Goal: Task Accomplishment & Management: Use online tool/utility

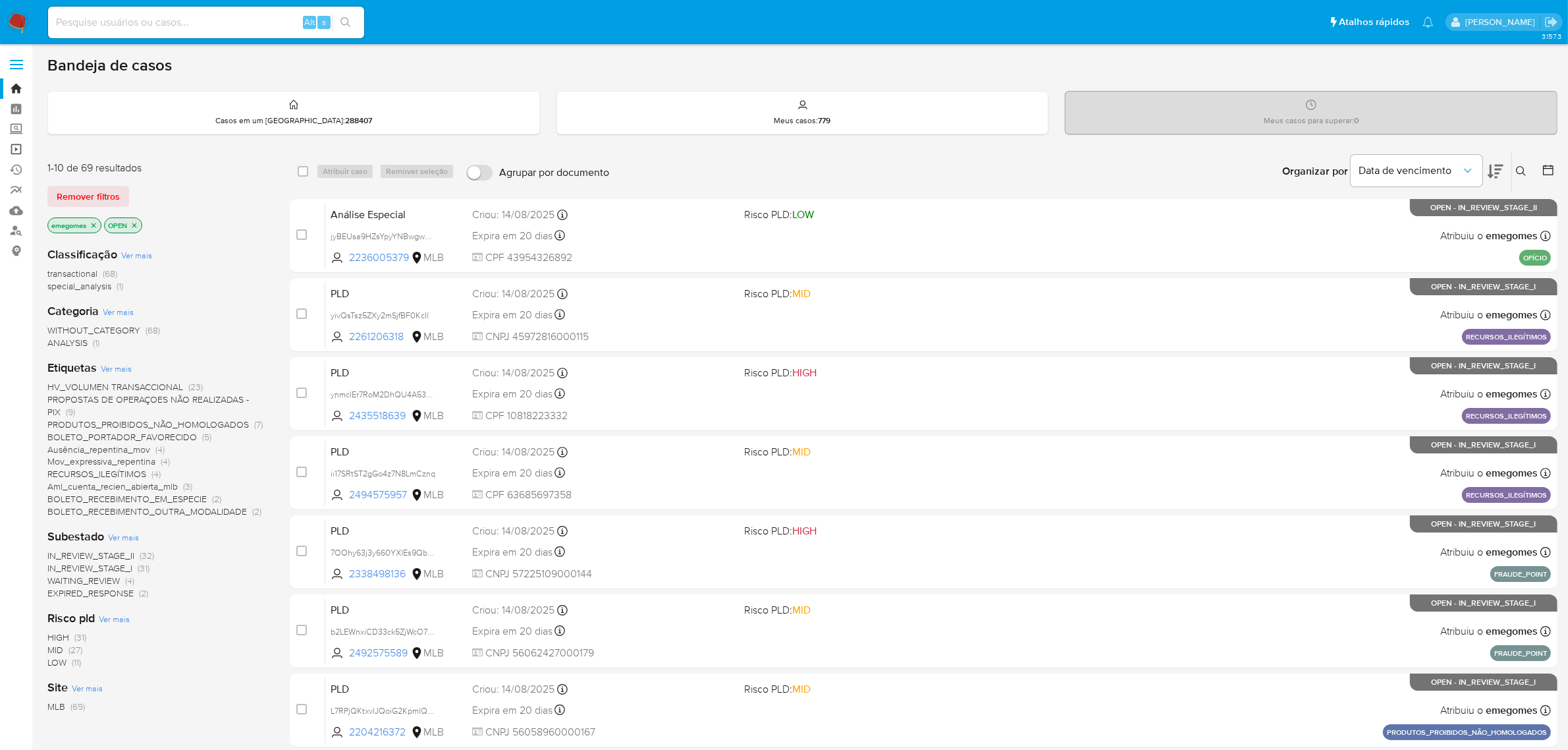
click at [20, 150] on link "Operações em massa" at bounding box center [78, 149] width 156 height 21
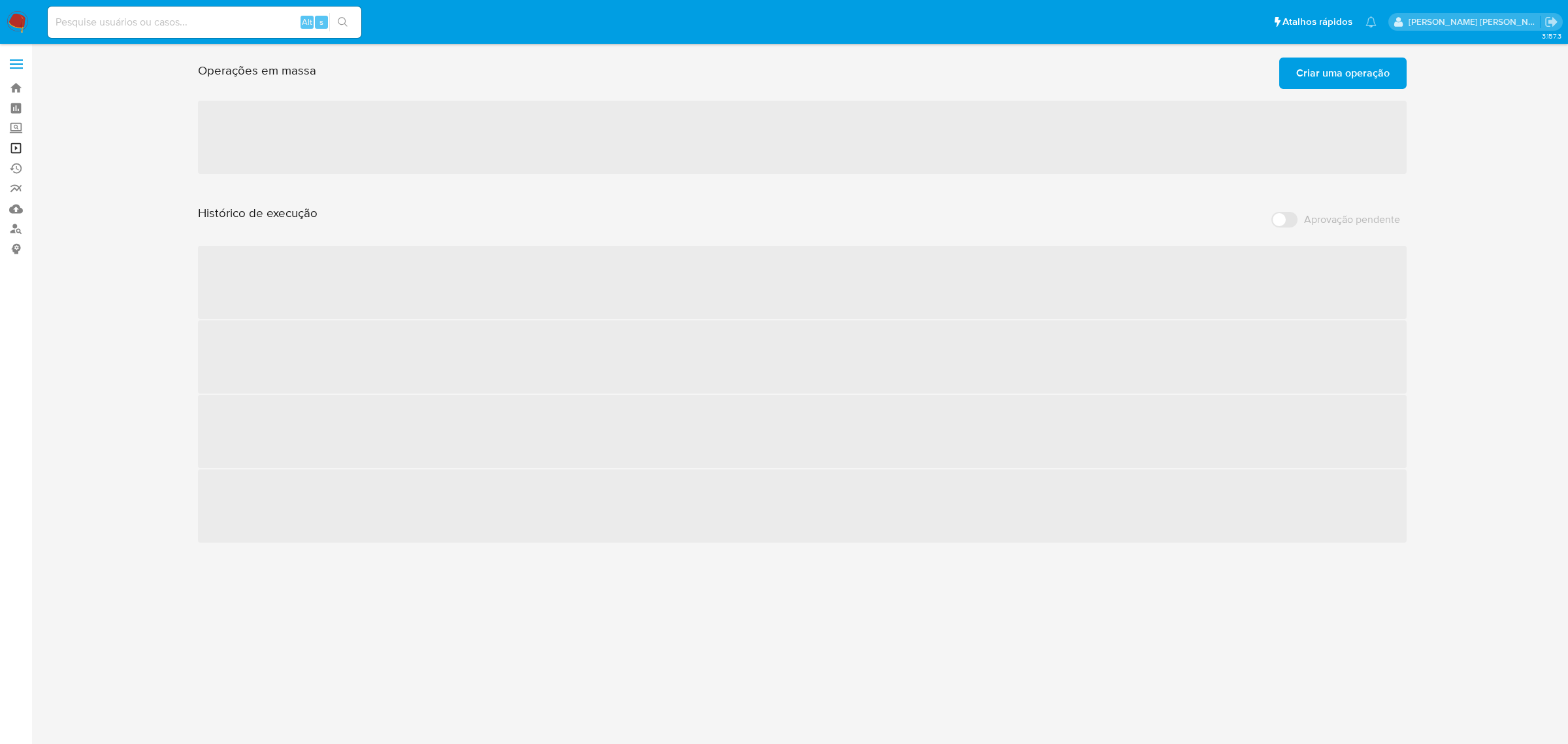
click at [20, 145] on link "Operações em massa" at bounding box center [78, 148] width 155 height 21
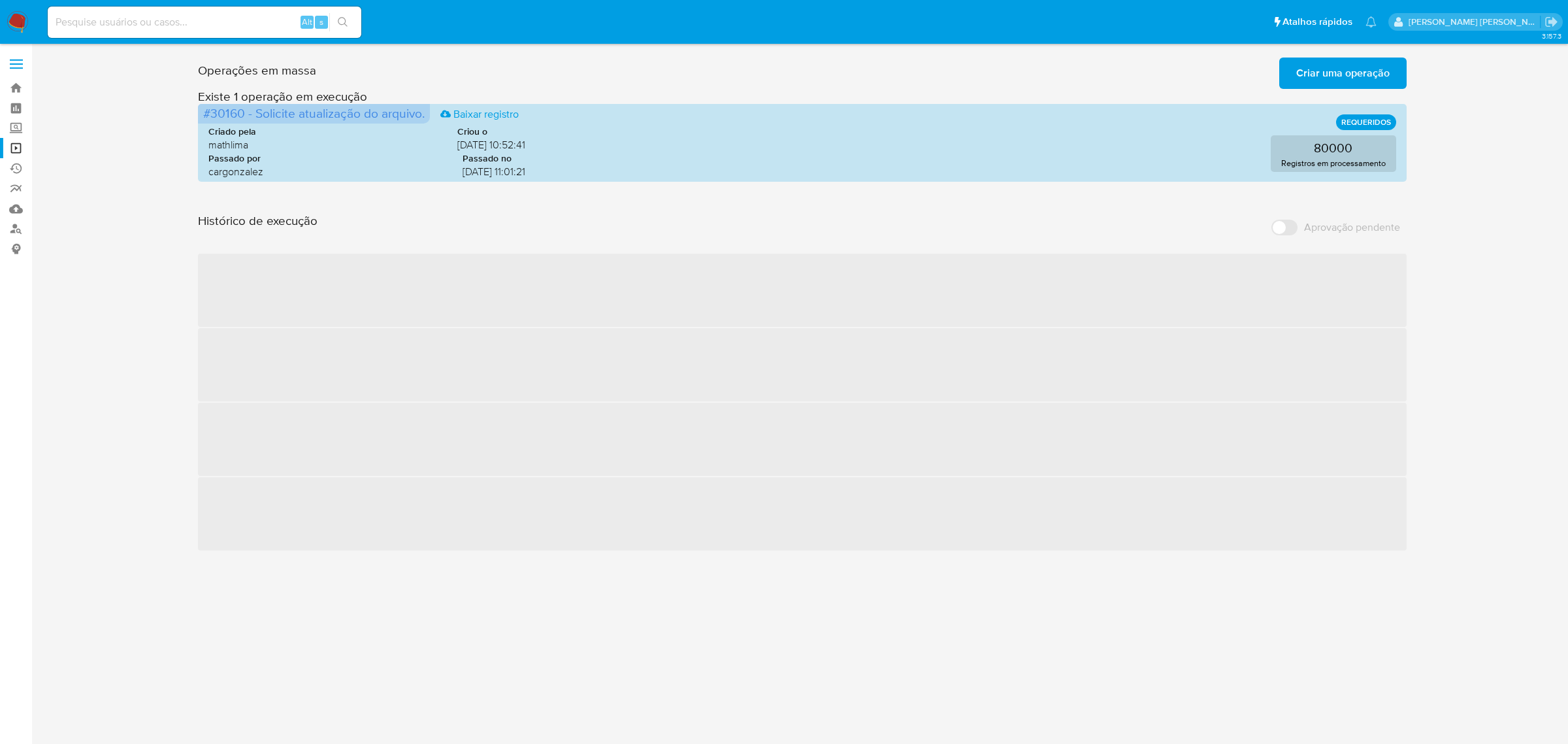
click at [1329, 74] on span "Criar uma operação" at bounding box center [1343, 72] width 94 height 29
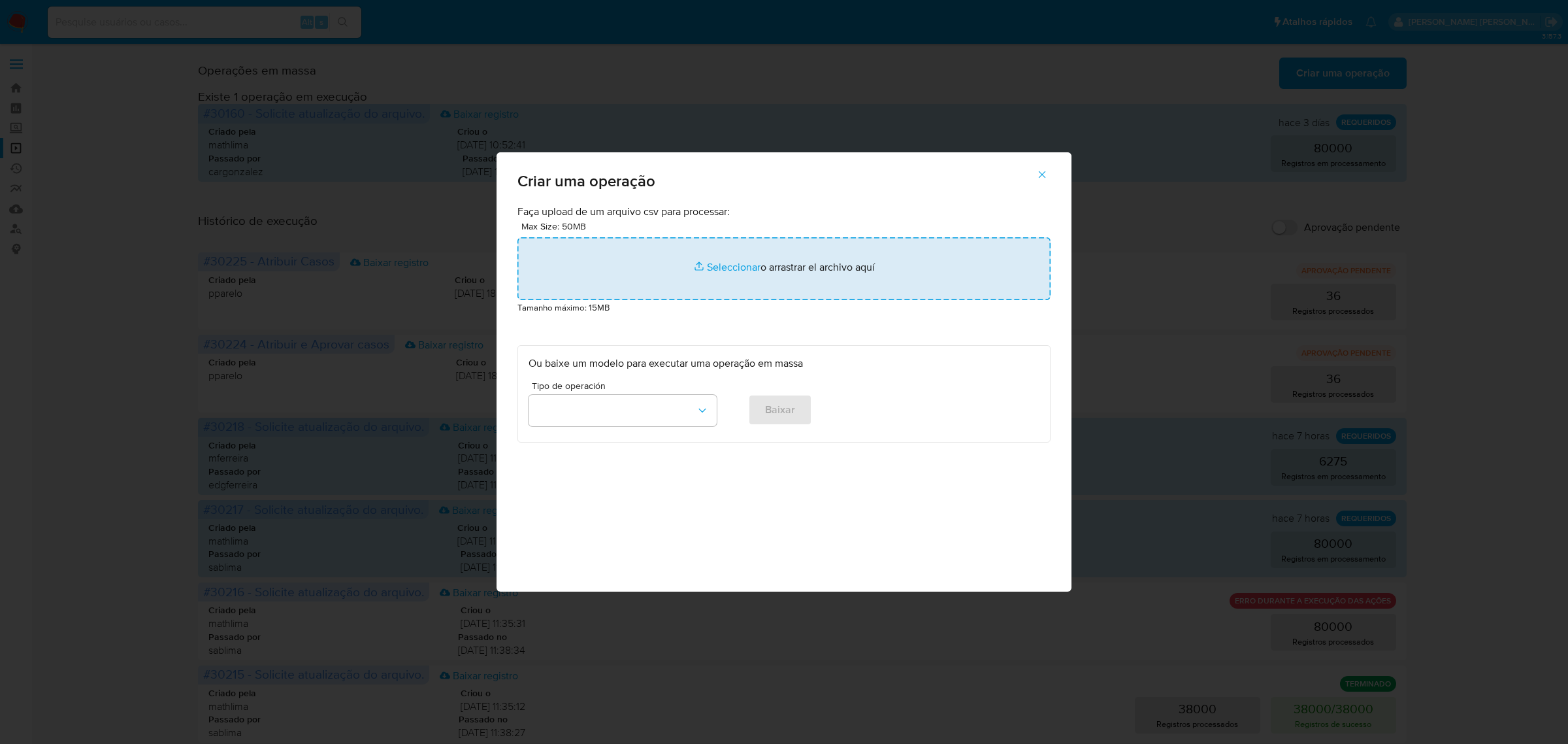
click at [725, 264] on input "file" at bounding box center [784, 269] width 533 height 63
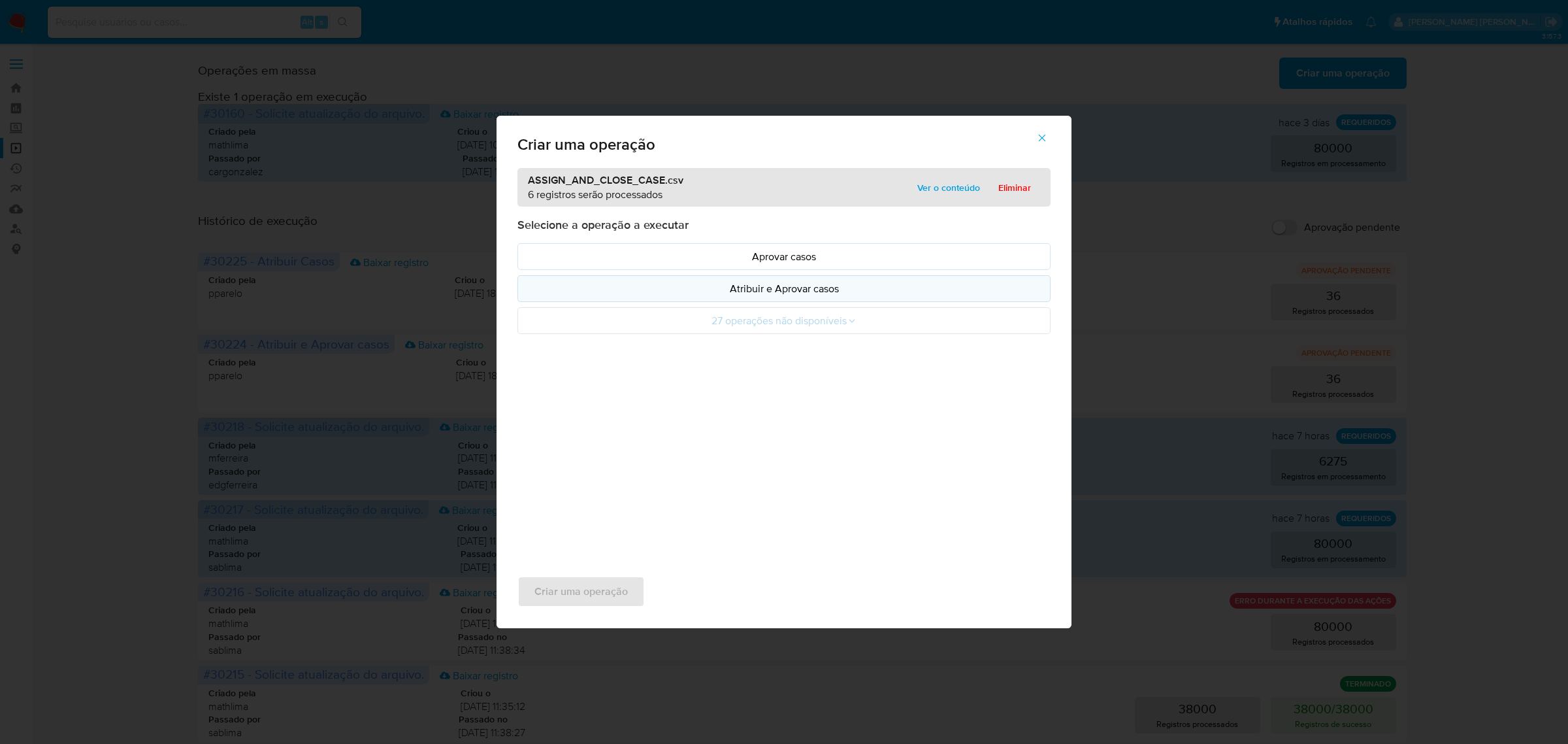
drag, startPoint x: 725, startPoint y: 264, endPoint x: 798, endPoint y: 295, distance: 79.3
click at [798, 295] on p "Atribuir e Aprovar casos" at bounding box center [784, 289] width 511 height 15
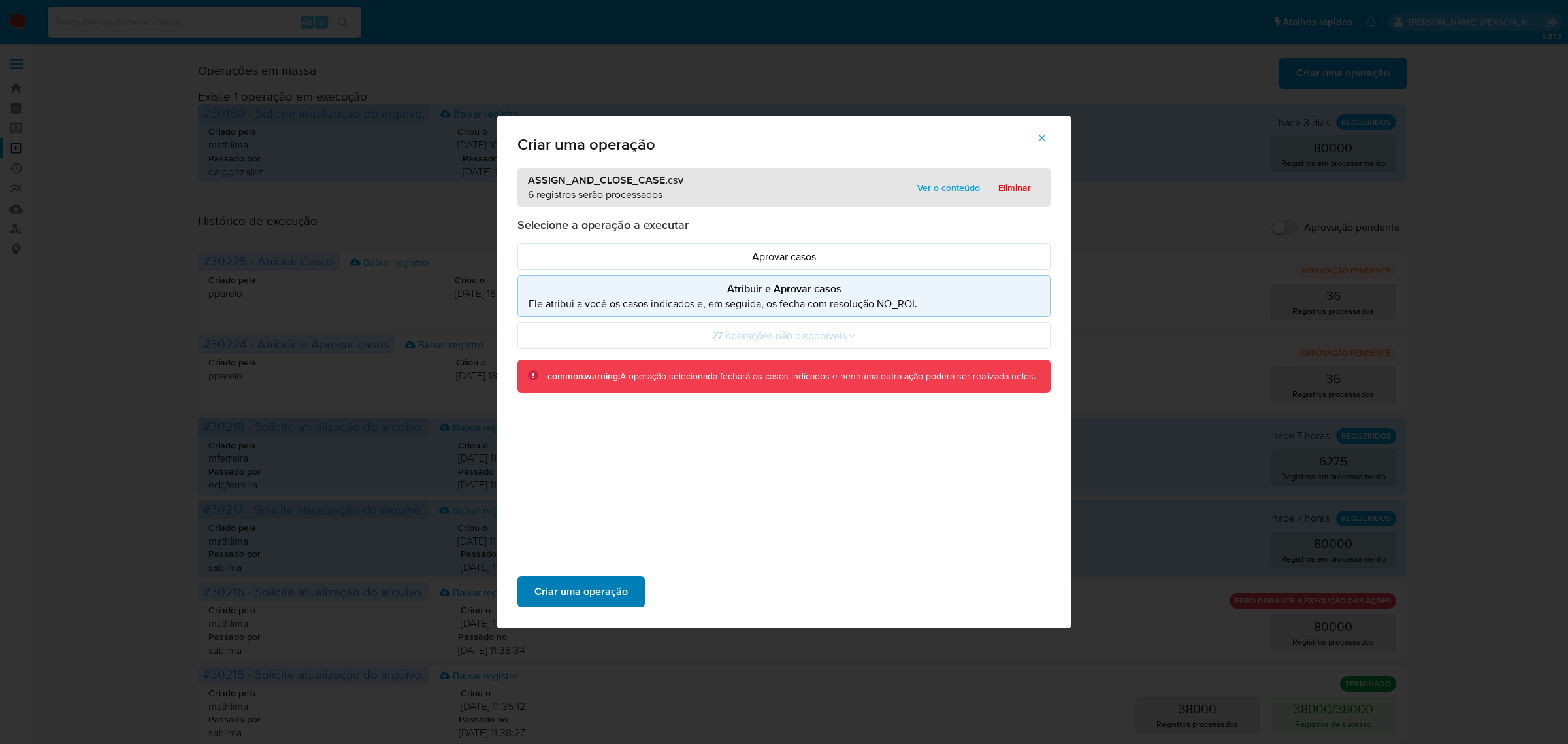
click at [614, 581] on span "Criar uma operação" at bounding box center [581, 591] width 94 height 29
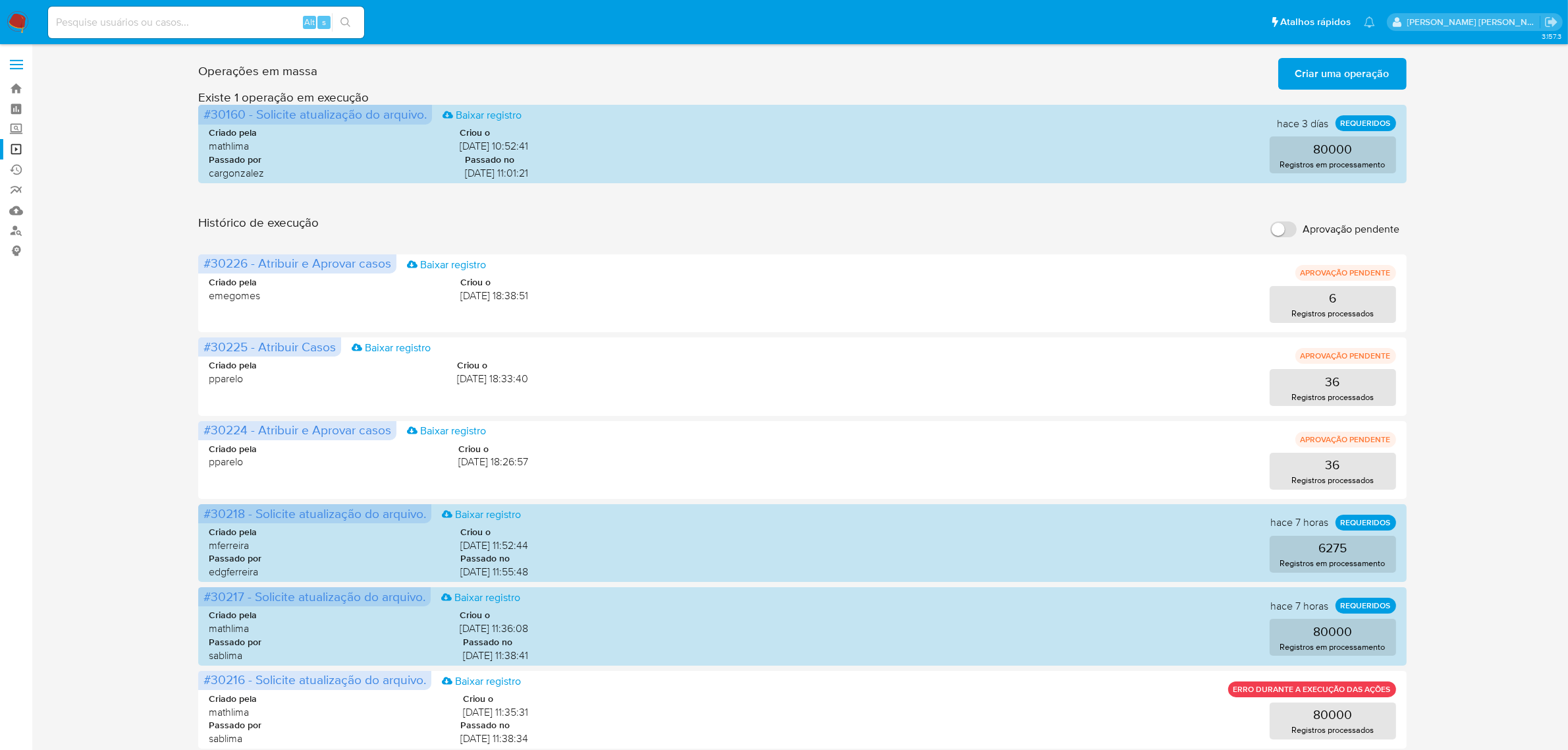
click at [1340, 70] on span "Criar uma operação" at bounding box center [1343, 73] width 94 height 29
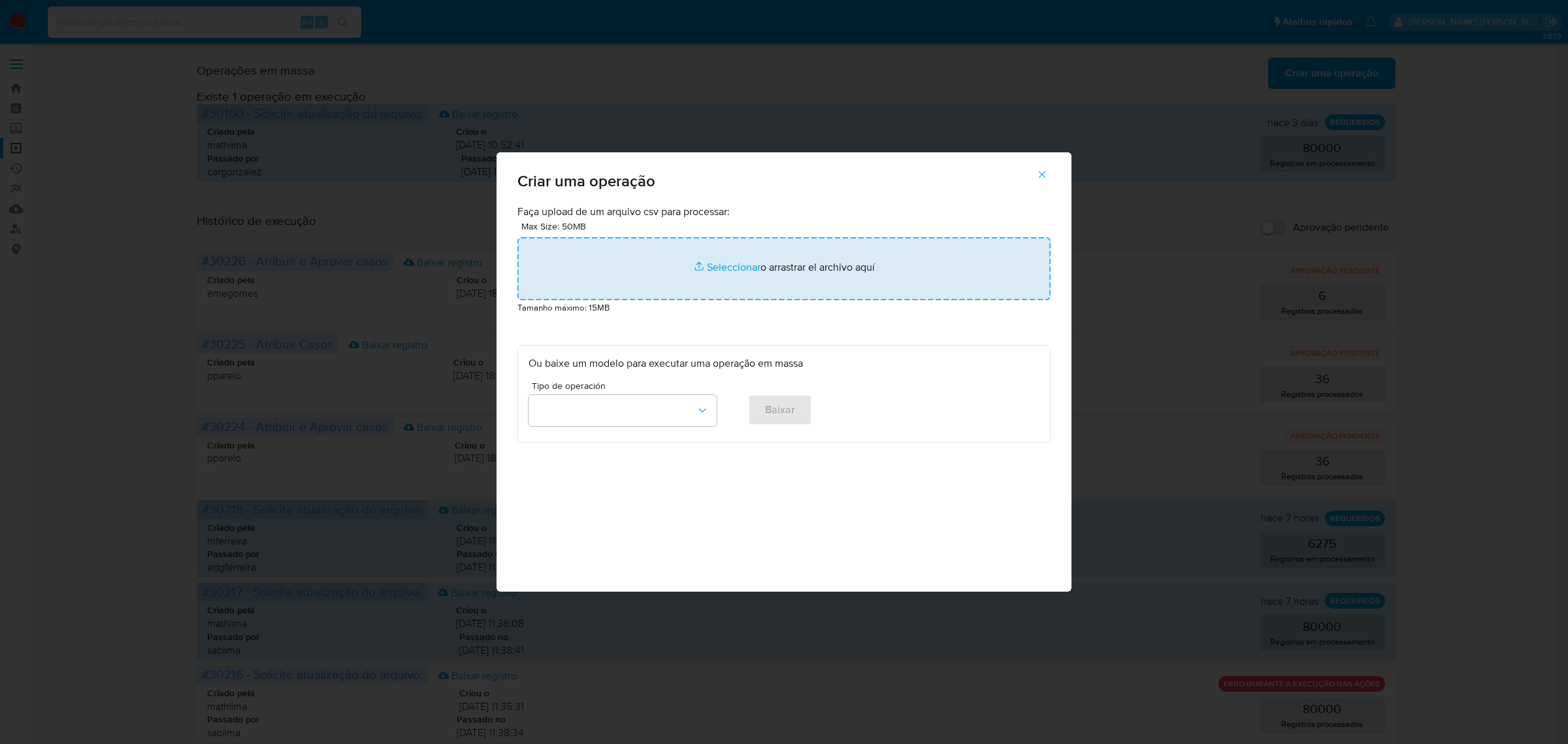
click at [753, 273] on input "file" at bounding box center [784, 269] width 533 height 63
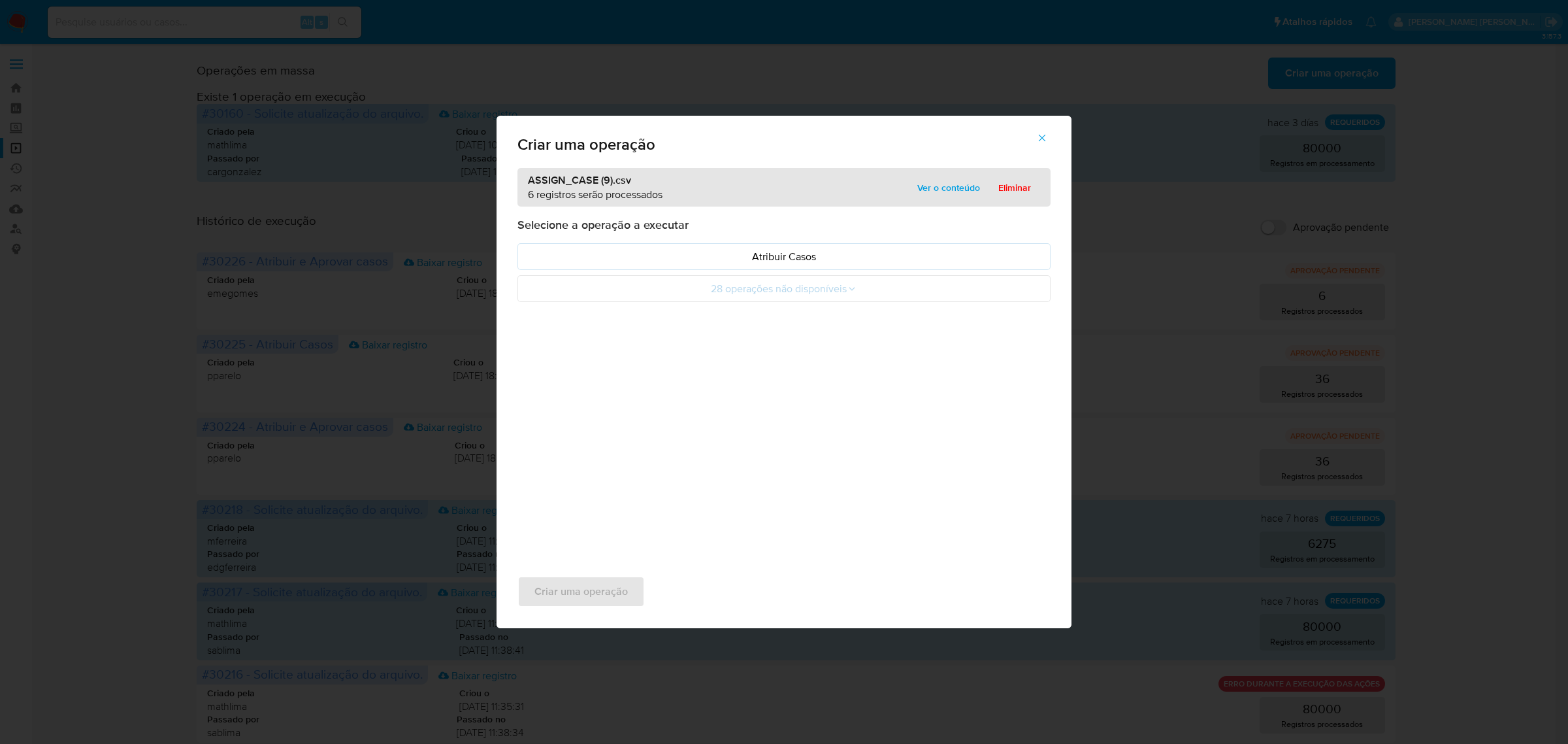
click at [781, 261] on p "Atribuir Casos" at bounding box center [784, 256] width 511 height 15
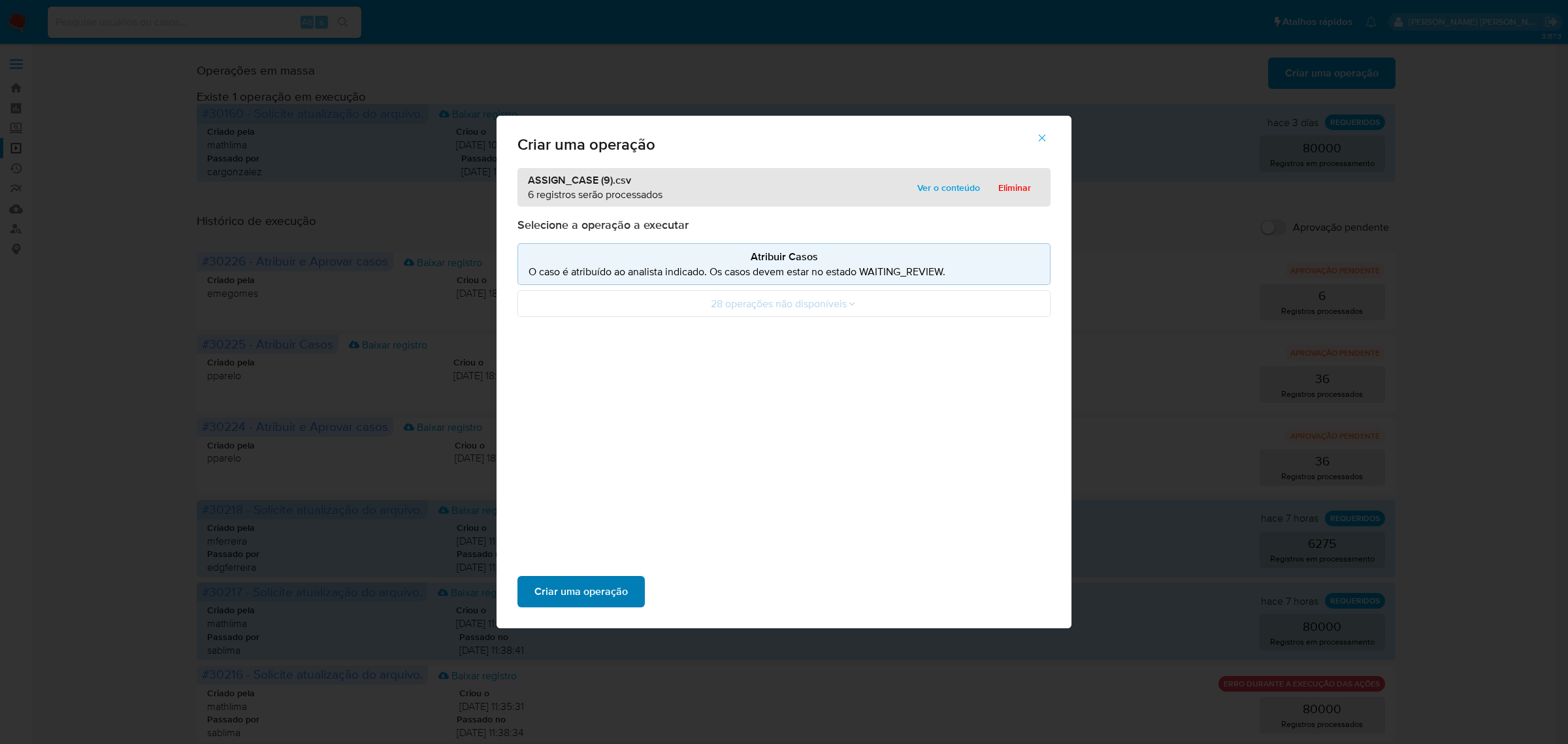
click at [576, 588] on span "Criar uma operação" at bounding box center [581, 591] width 94 height 29
click at [1041, 143] on icon "button" at bounding box center [1042, 138] width 12 height 12
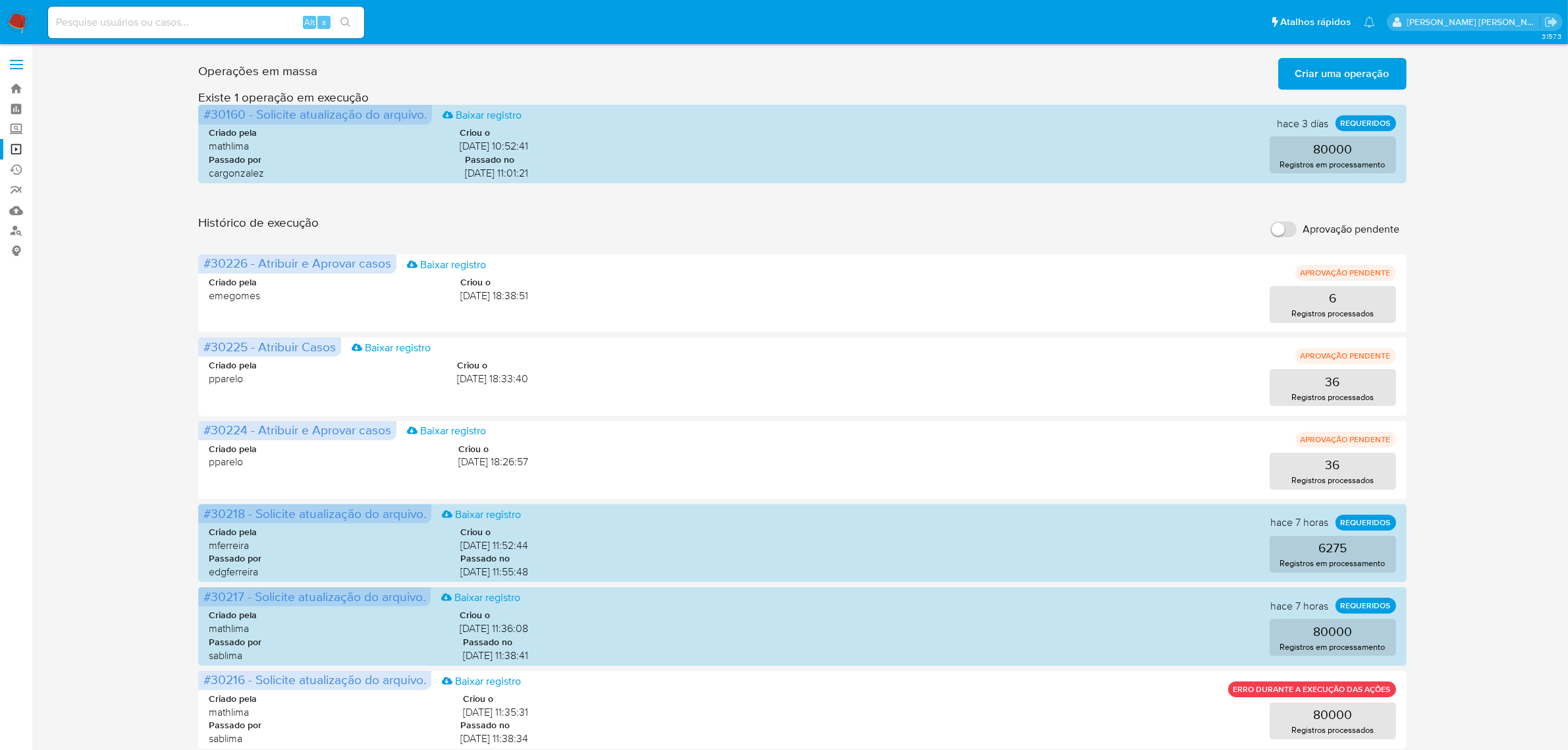
click at [1298, 84] on span "Criar uma operação" at bounding box center [1343, 73] width 94 height 29
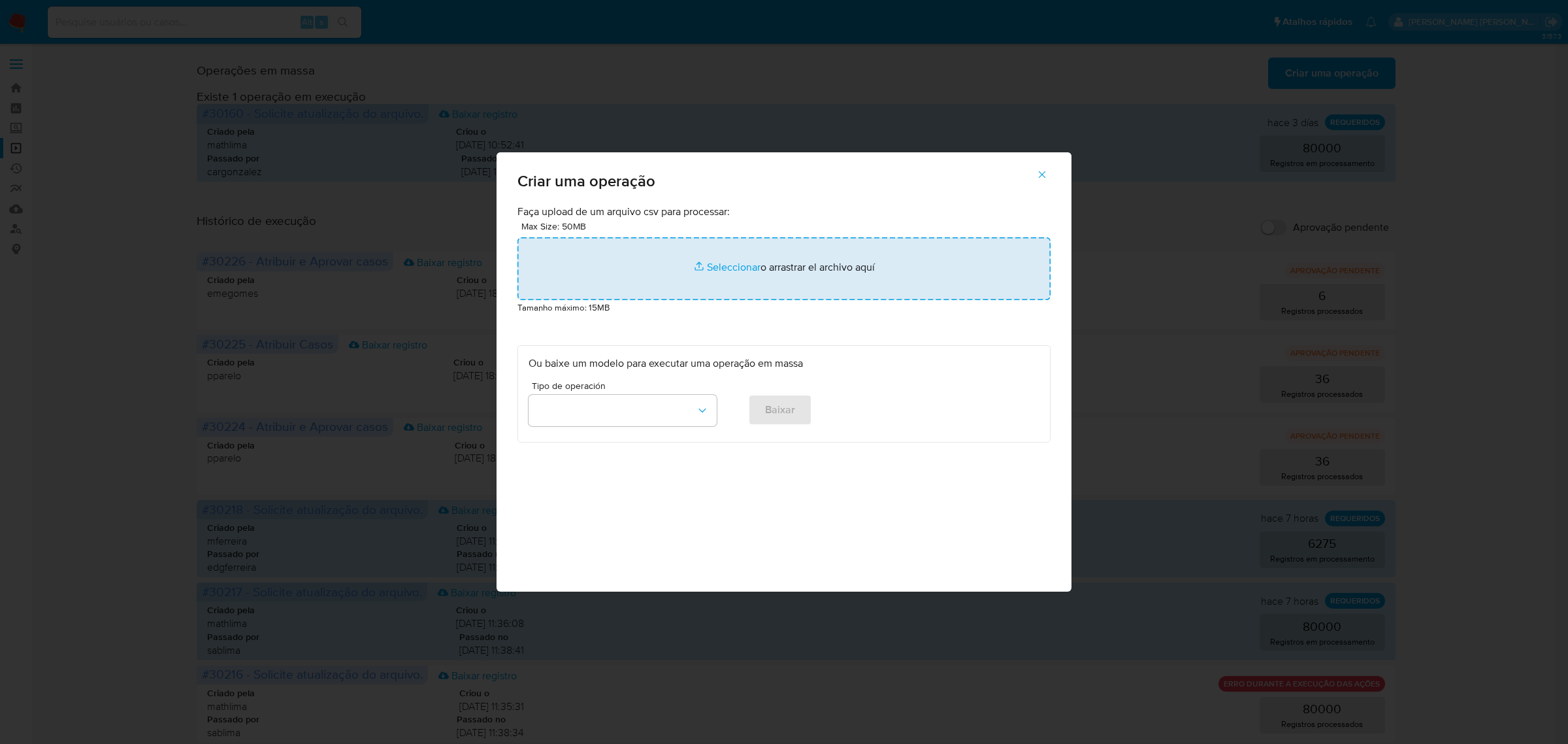
click at [733, 265] on input "file" at bounding box center [784, 269] width 533 height 63
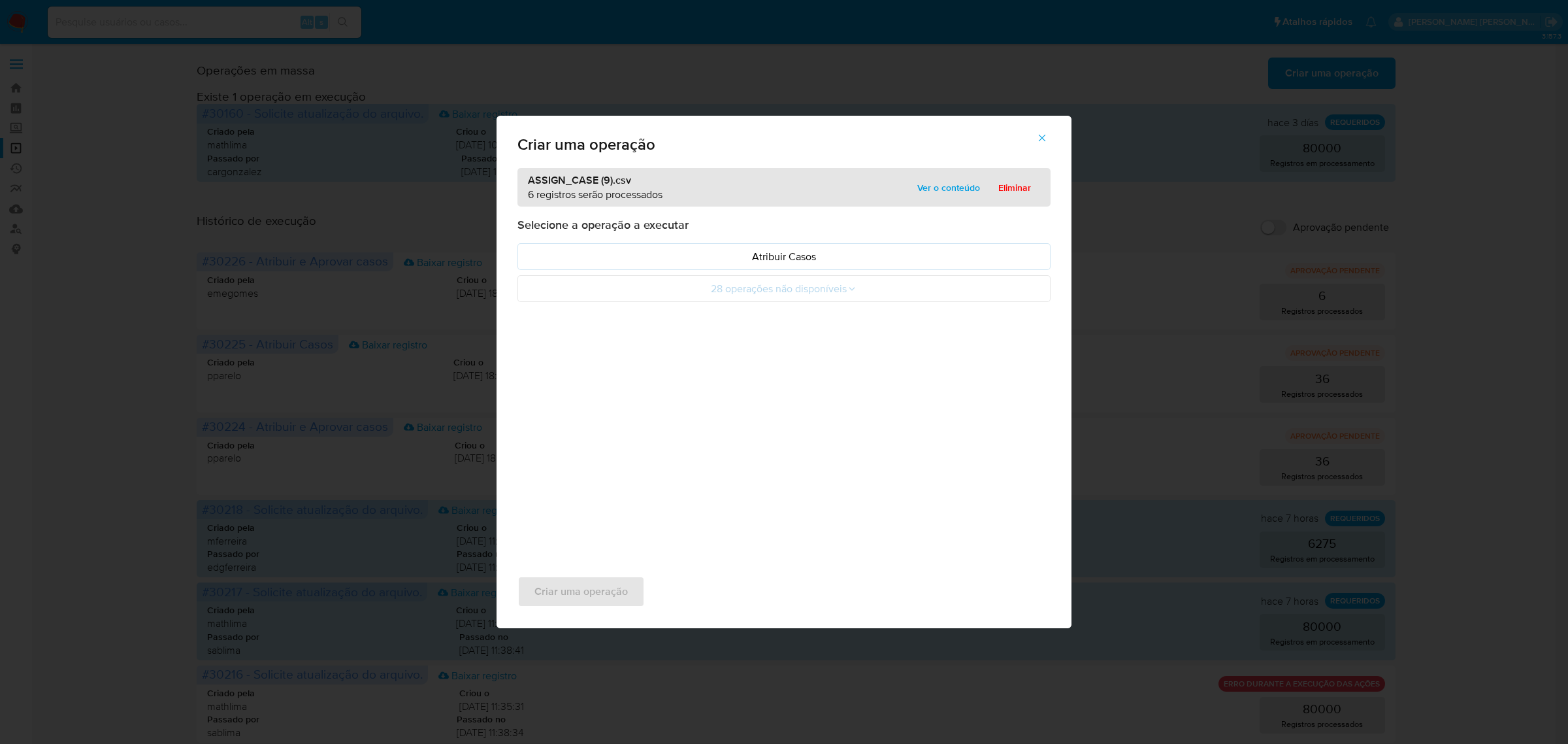
click at [1042, 134] on icon "button" at bounding box center [1042, 138] width 12 height 12
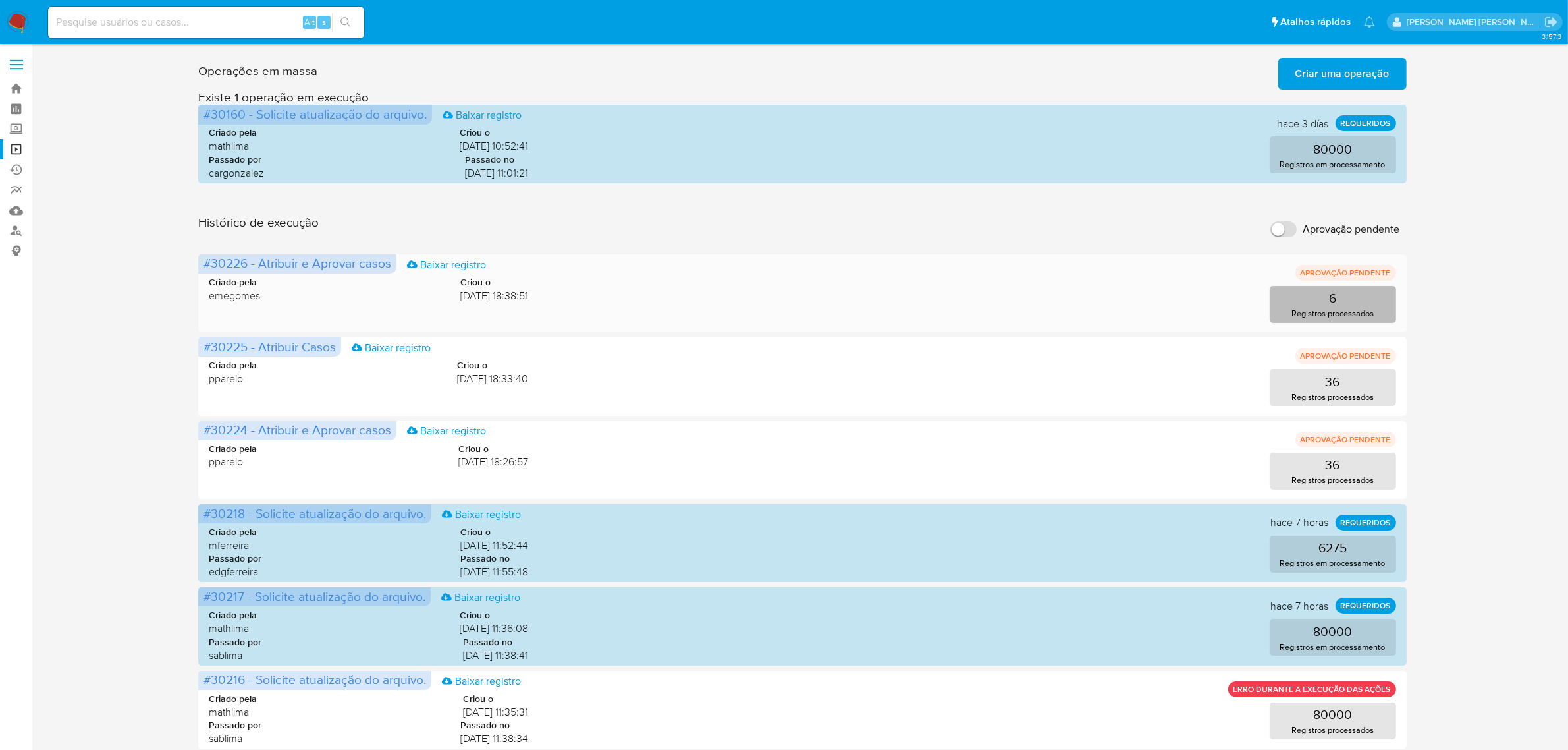
click at [1339, 297] on button "6 Registros processados" at bounding box center [1333, 304] width 126 height 37
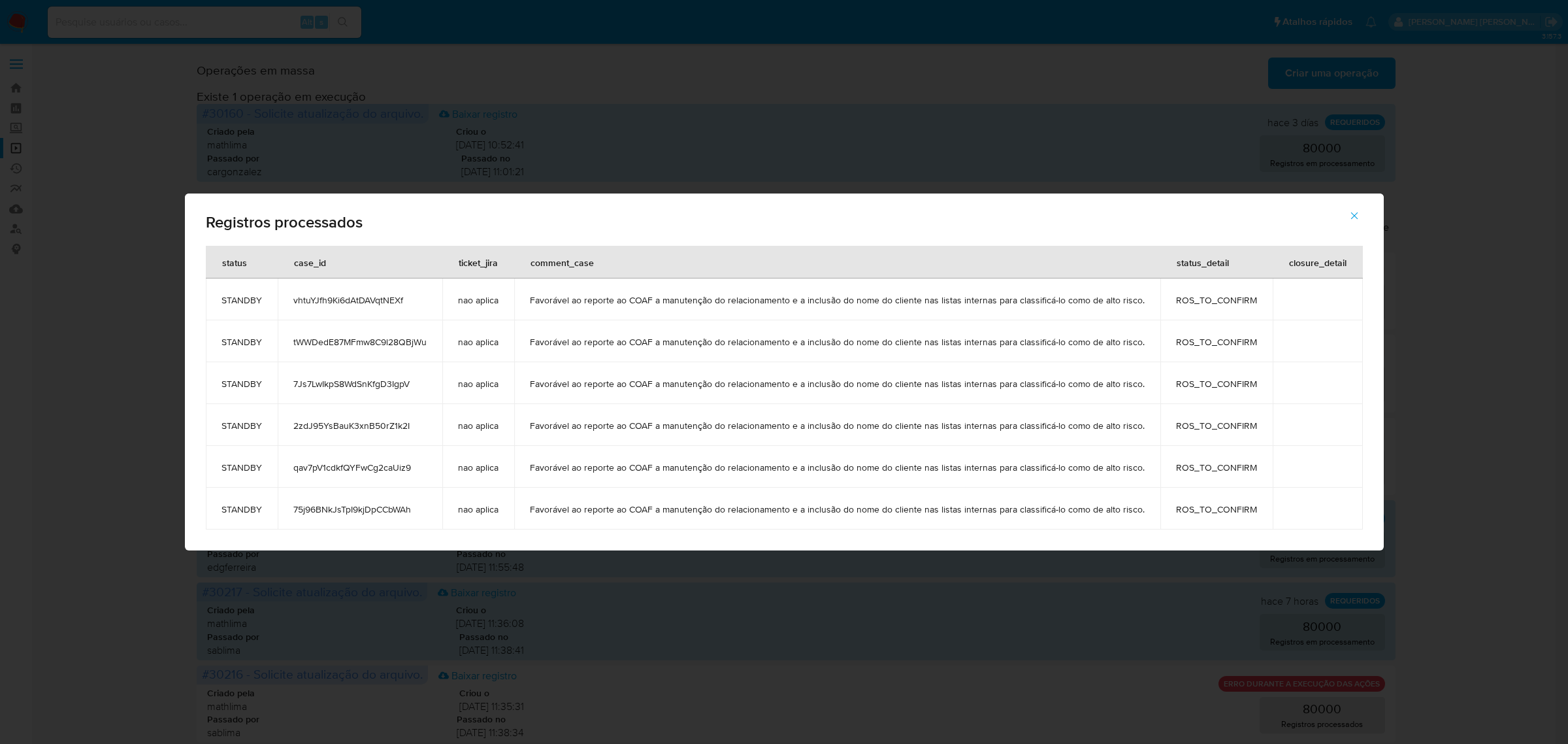
click at [1466, 330] on div "Registros processados status case_id ticket_jira comment_case status_detail clo…" at bounding box center [784, 372] width 1568 height 744
click at [1354, 213] on icon "button" at bounding box center [1354, 216] width 7 height 7
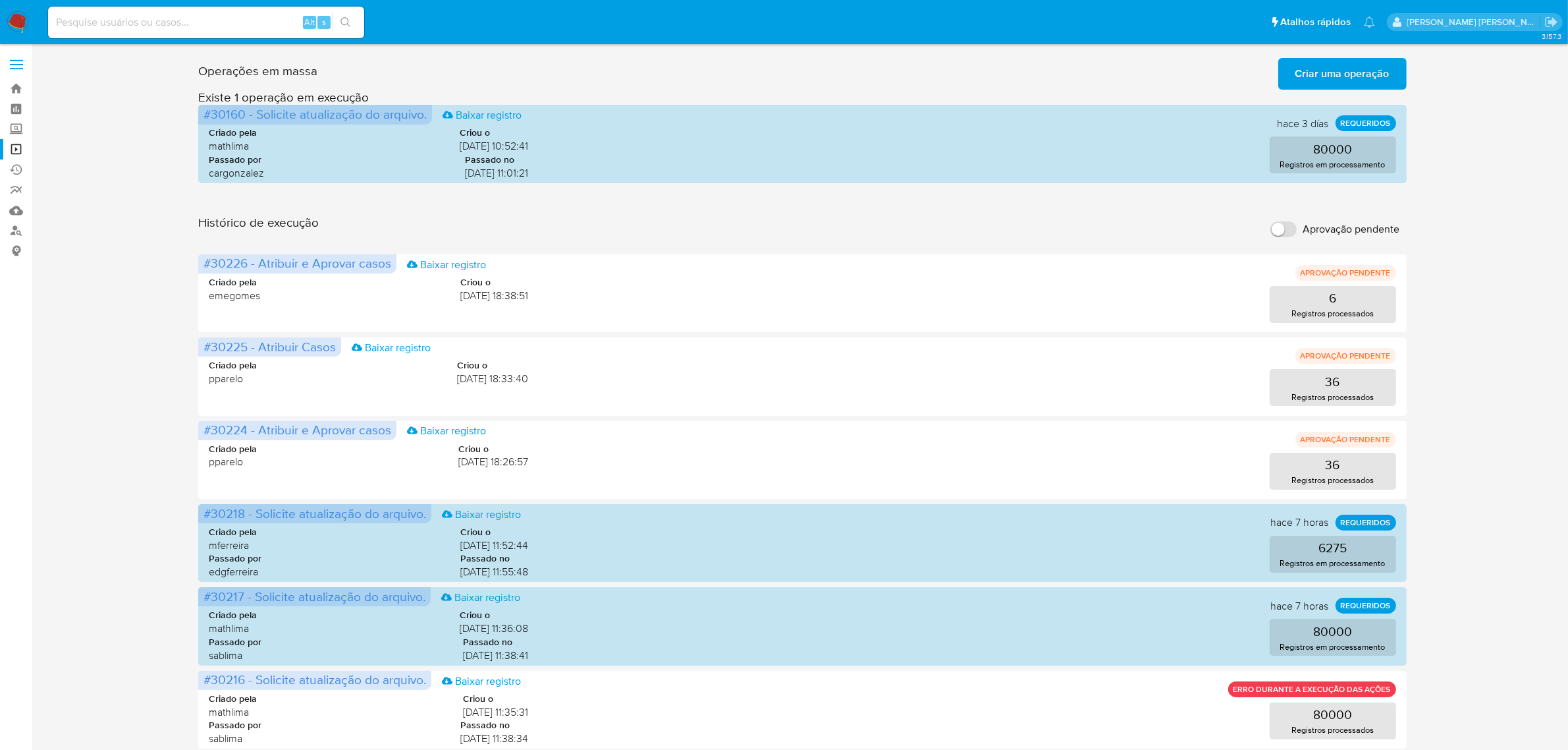
click at [1361, 73] on span "Criar uma operação" at bounding box center [1343, 73] width 94 height 29
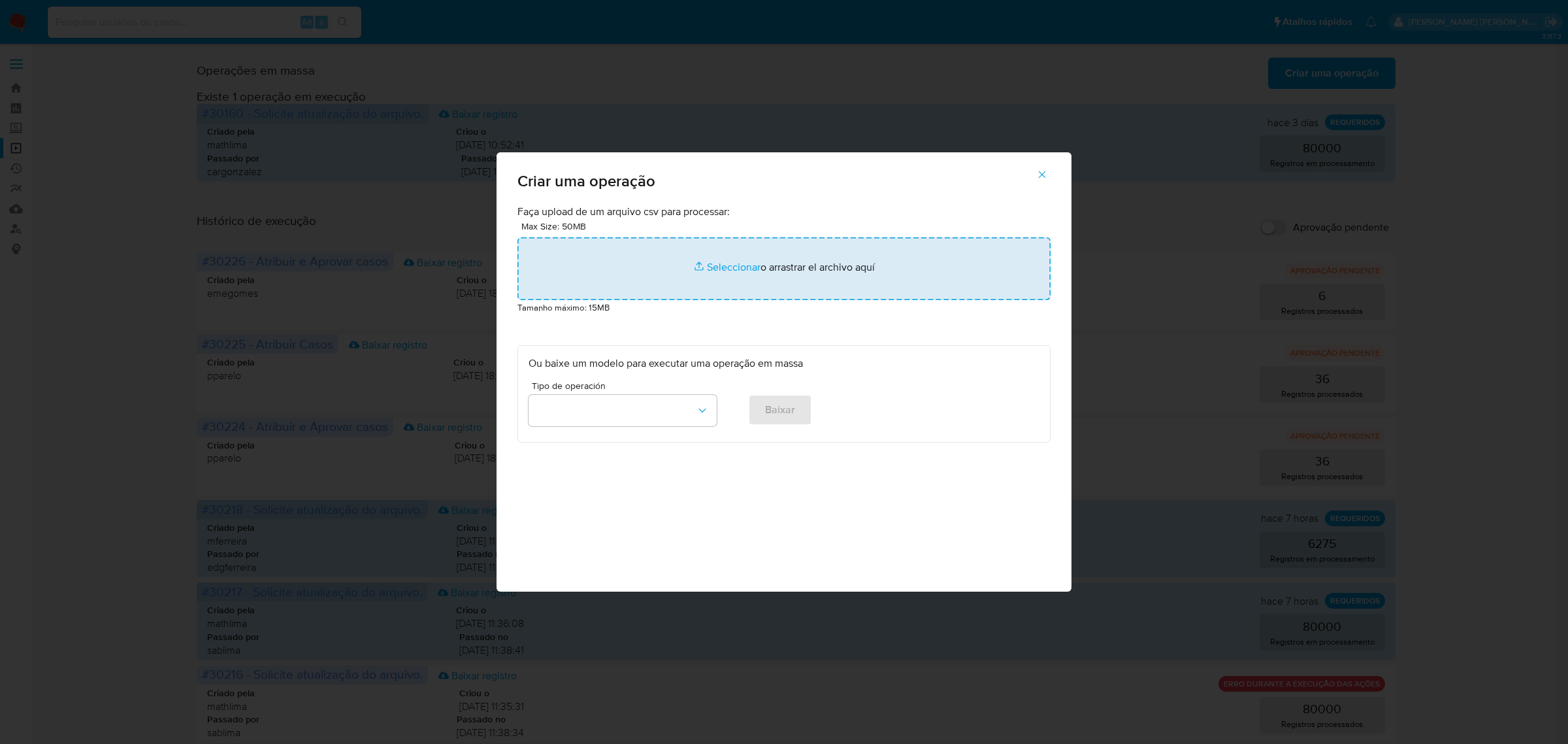
click at [733, 261] on input "file" at bounding box center [784, 269] width 533 height 63
type input "C:\fakepath\ASSIGN_CASE (9).csv"
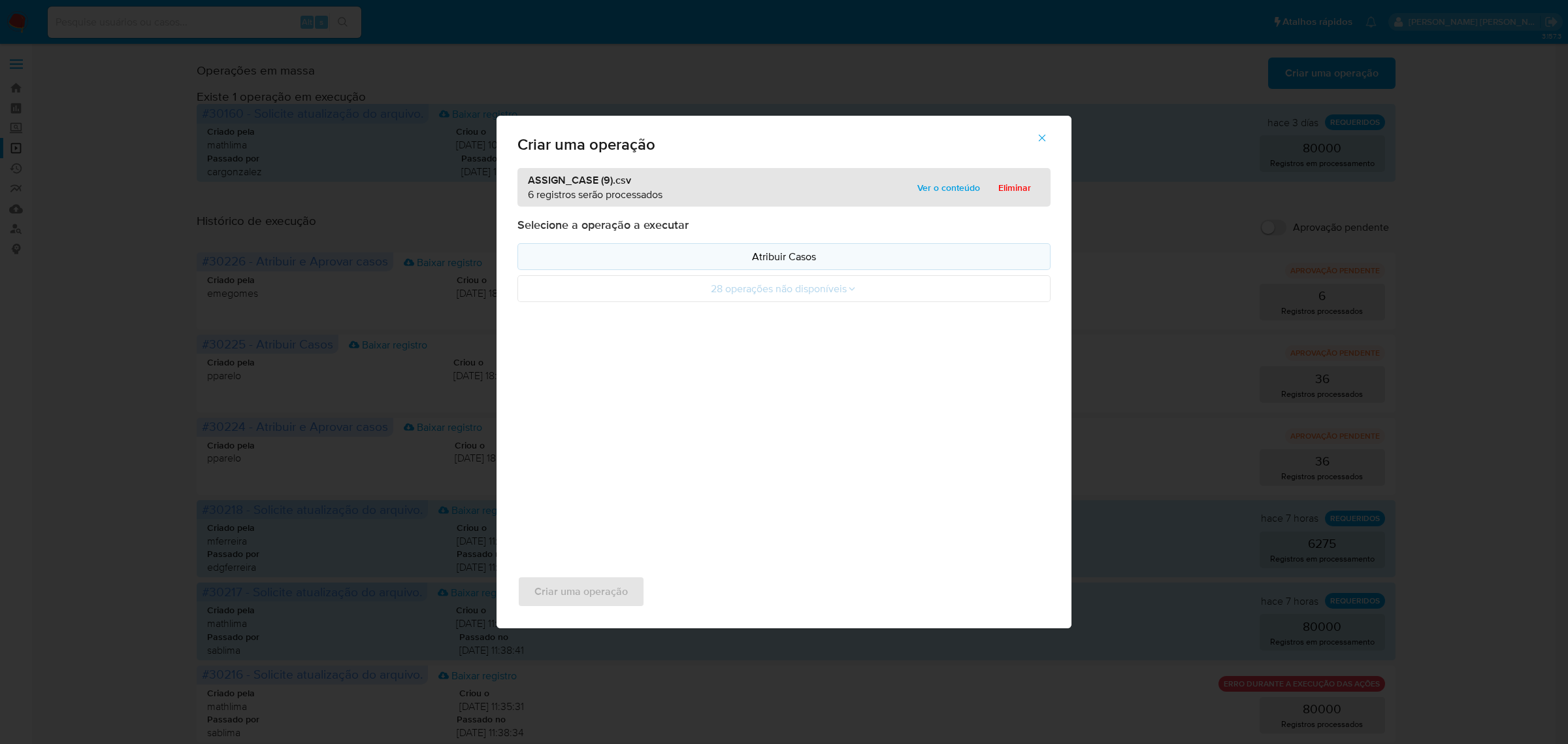
drag, startPoint x: 733, startPoint y: 261, endPoint x: 745, endPoint y: 253, distance: 14.4
click at [745, 253] on p "Atribuir Casos" at bounding box center [784, 256] width 511 height 15
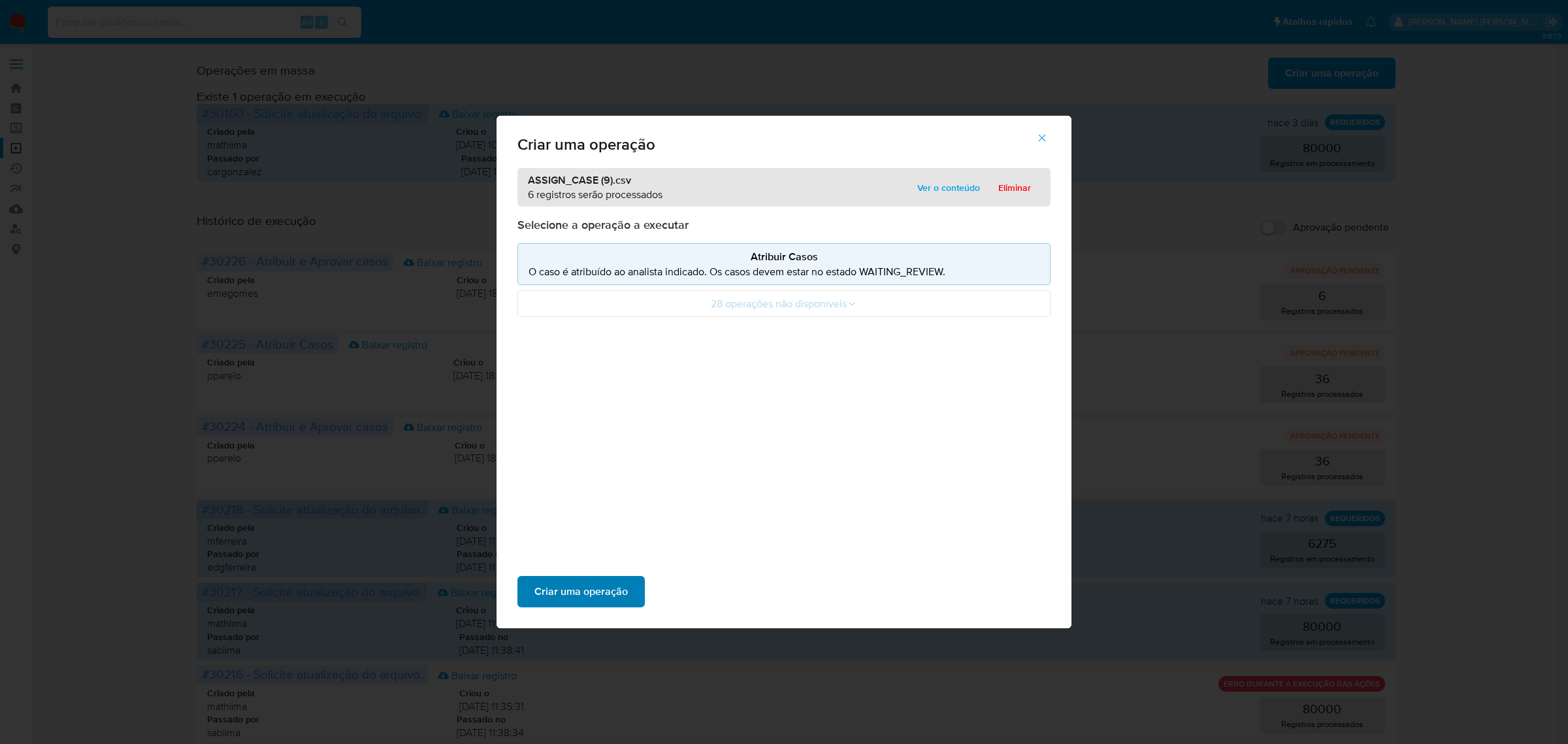
click at [583, 589] on span "Criar uma operação" at bounding box center [581, 591] width 94 height 29
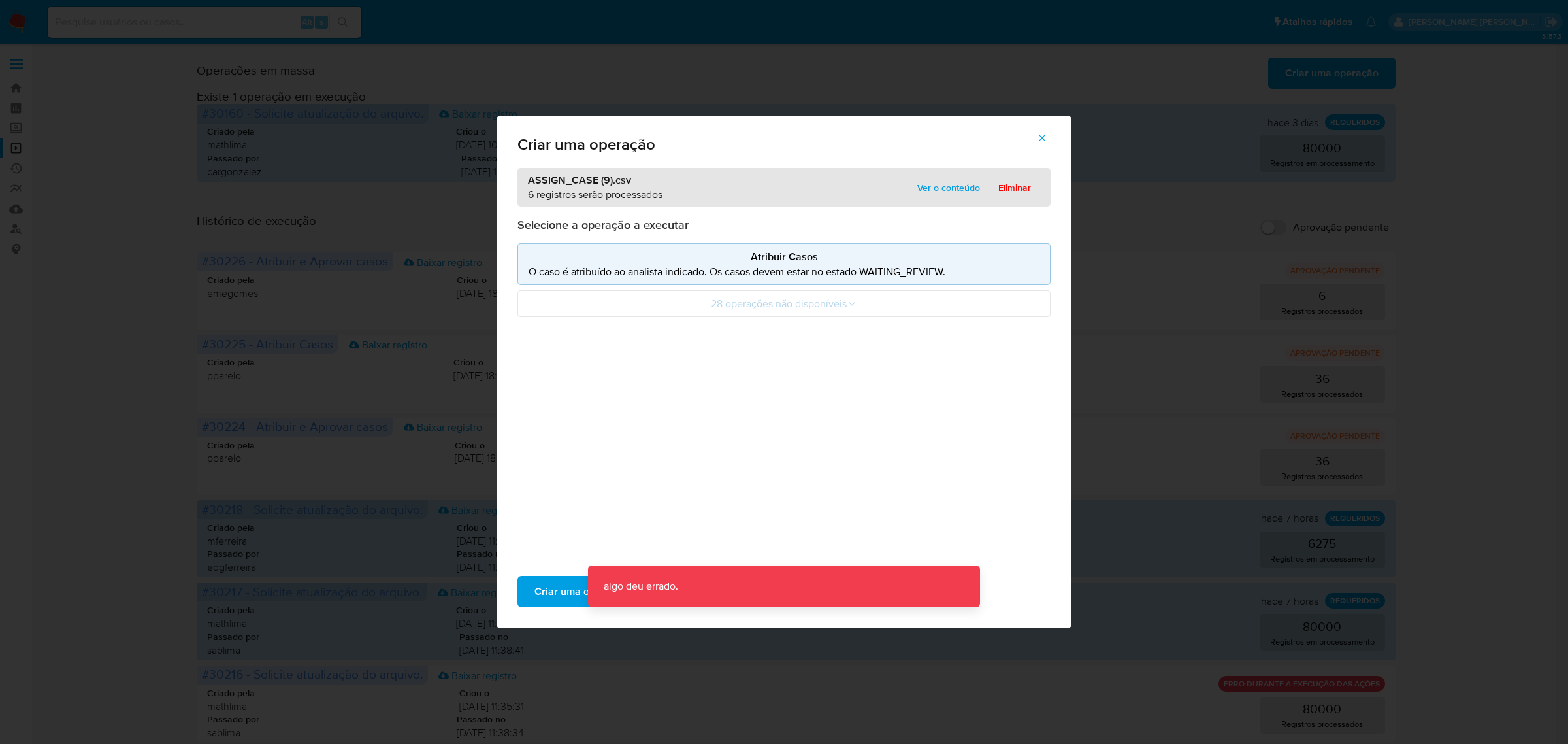
click at [1045, 141] on icon "button" at bounding box center [1042, 138] width 7 height 7
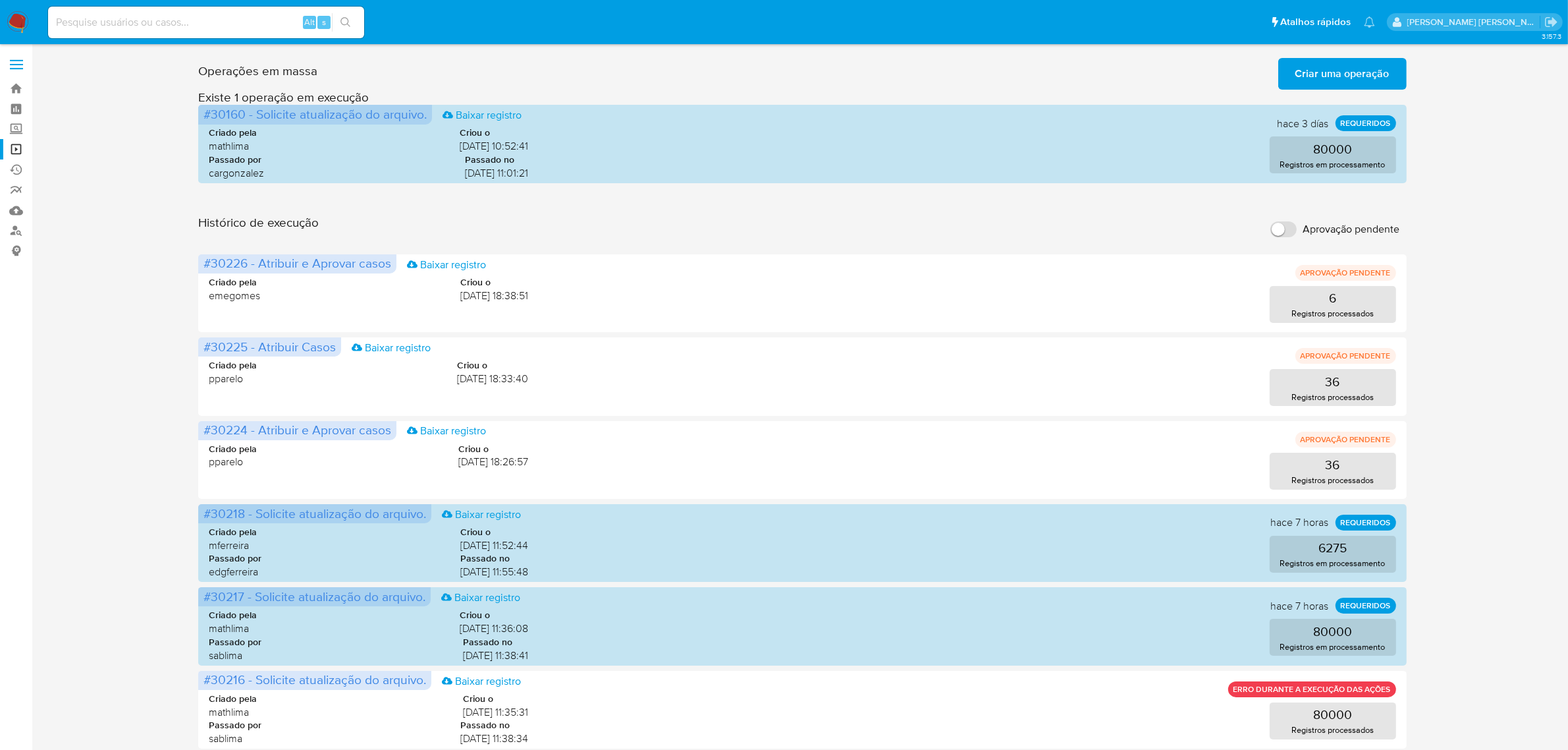
click at [1345, 68] on span "Criar uma operação" at bounding box center [1343, 73] width 94 height 29
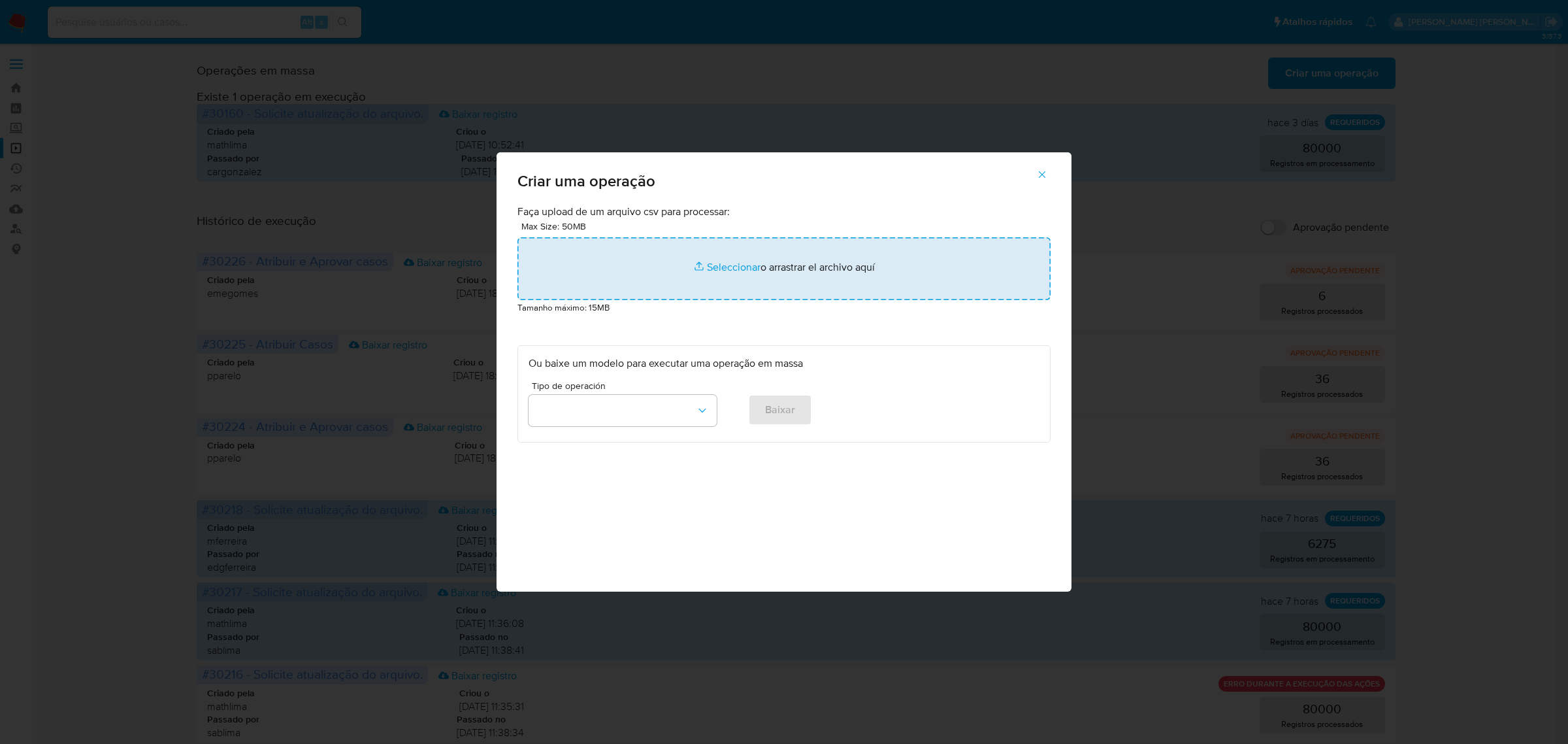
click at [727, 264] on input "file" at bounding box center [784, 269] width 533 height 63
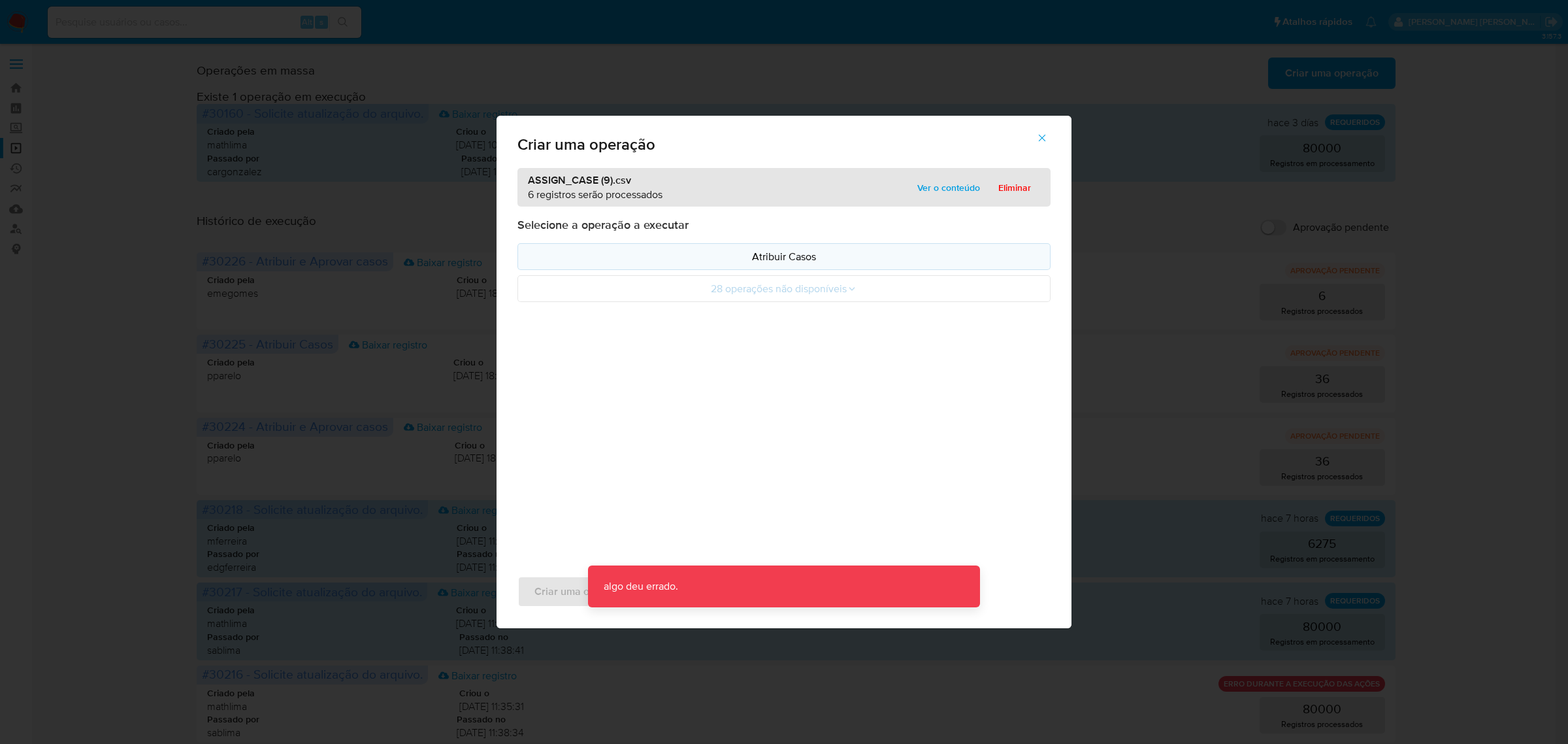
click at [822, 252] on p "Atribuir Casos" at bounding box center [784, 256] width 511 height 15
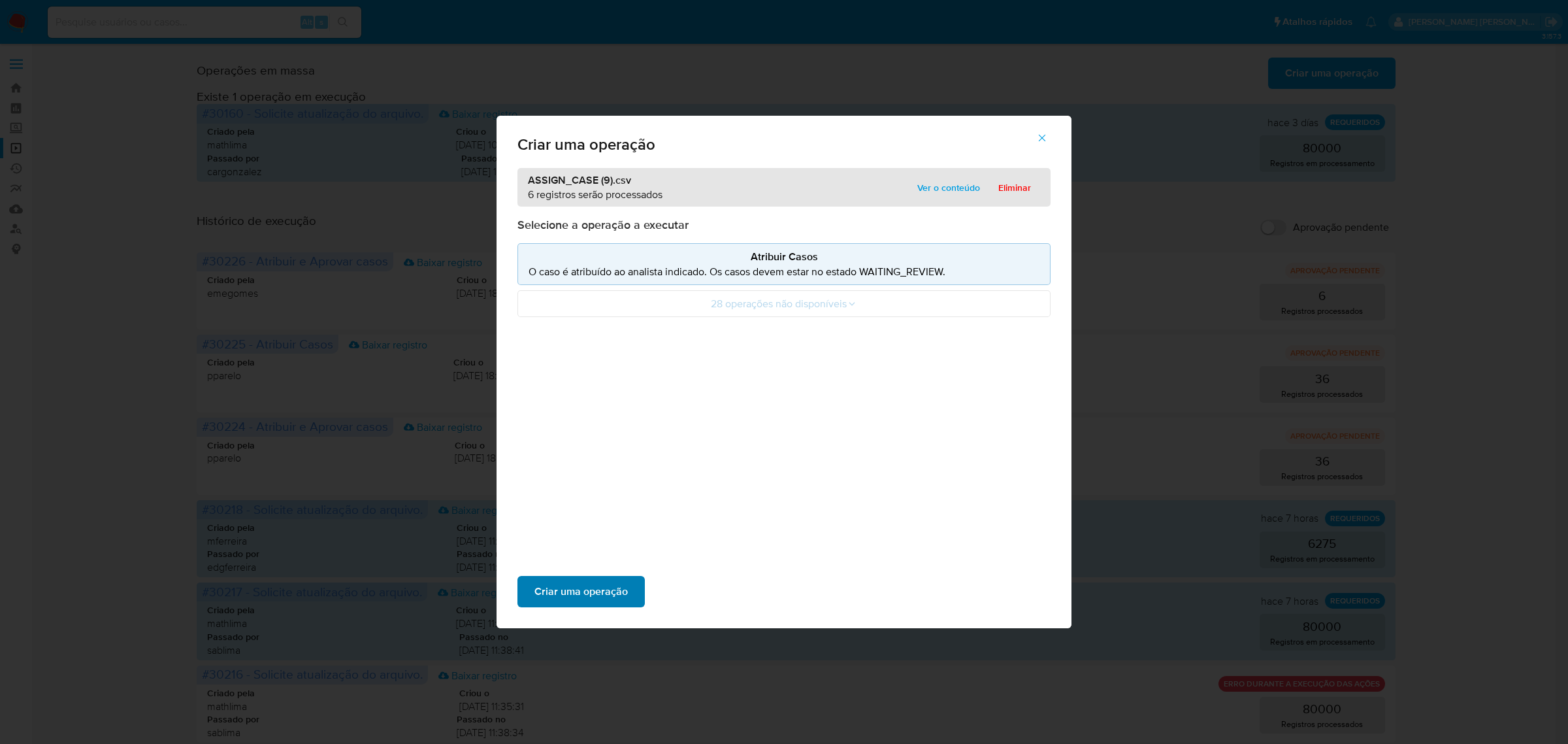
click at [594, 581] on span "Criar uma operação" at bounding box center [581, 591] width 94 height 29
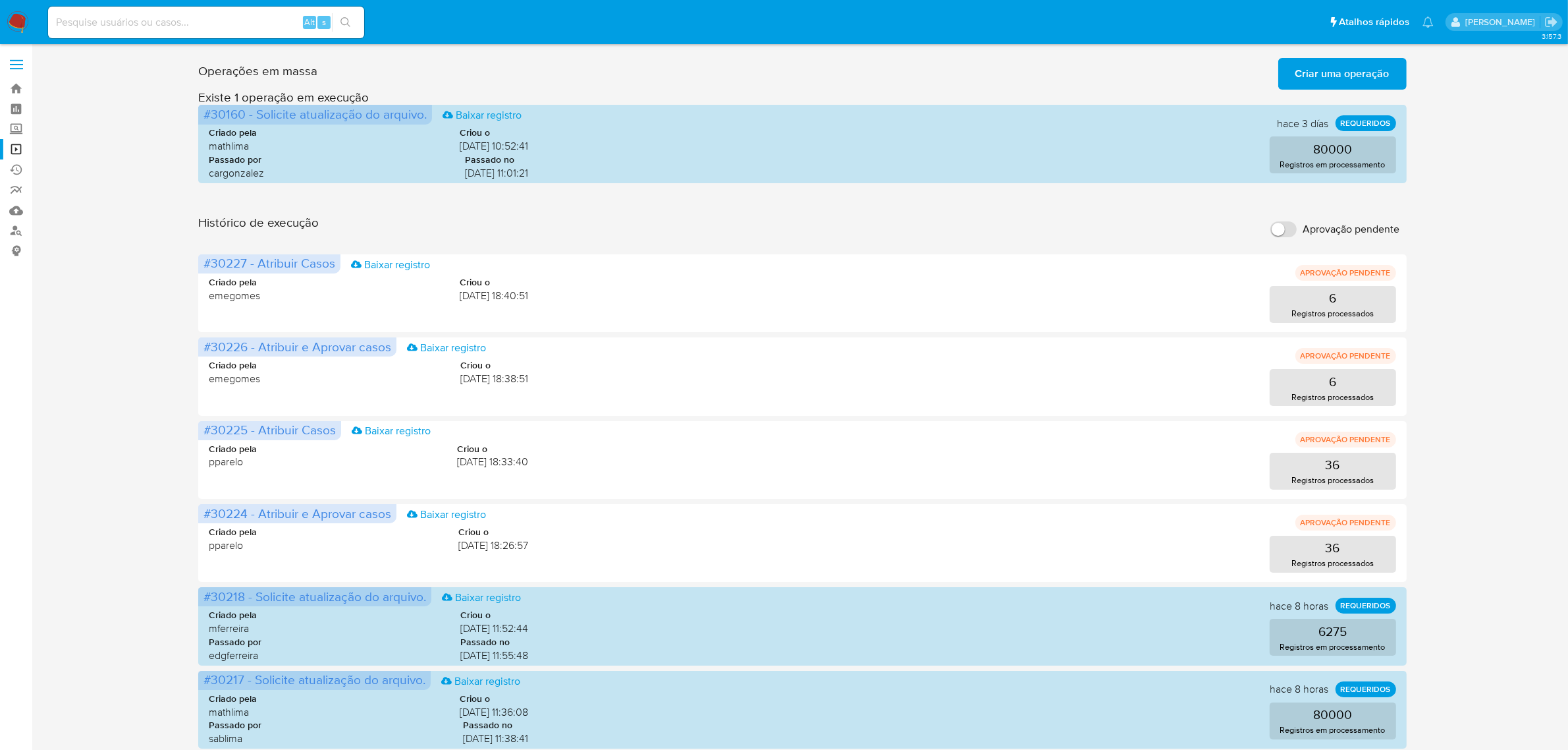
click at [260, 10] on div "Alt s" at bounding box center [206, 22] width 316 height 32
click at [224, 24] on input at bounding box center [206, 22] width 316 height 17
paste input "EFweiGezx9eMxbGfyJQx9xji"
type input "EFweiGezx9eMxbGfyJQx9xji"
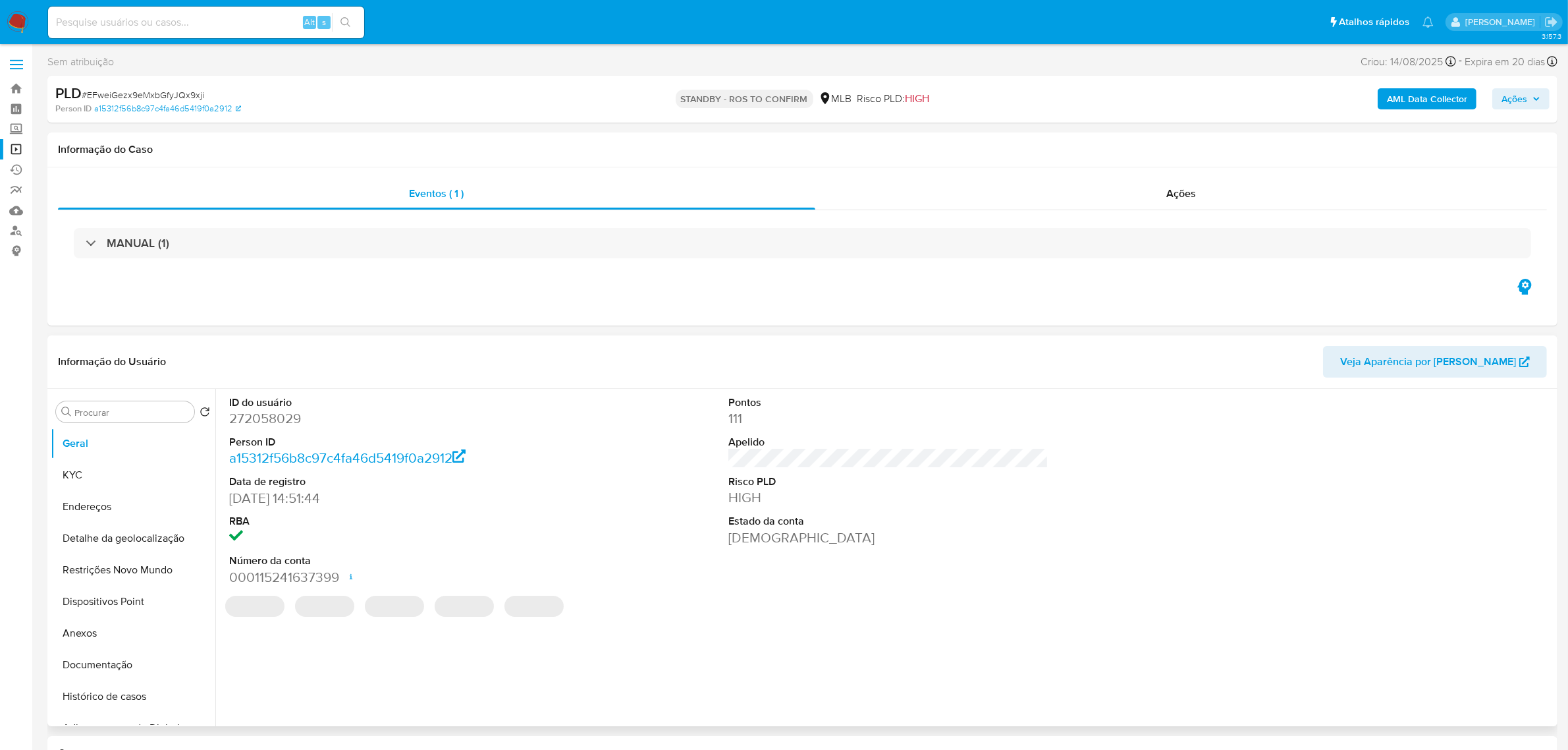
select select "10"
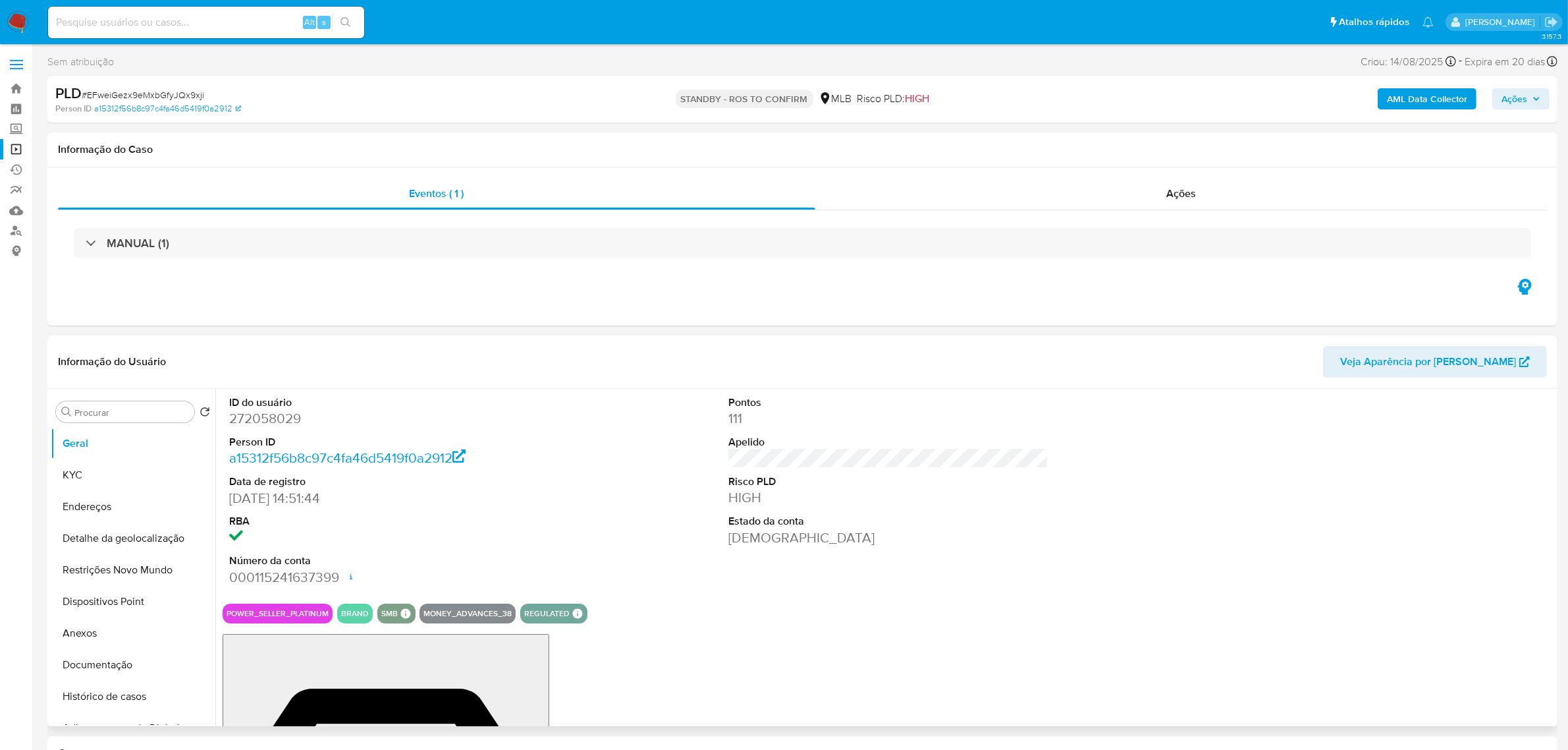
scroll to position [83, 0]
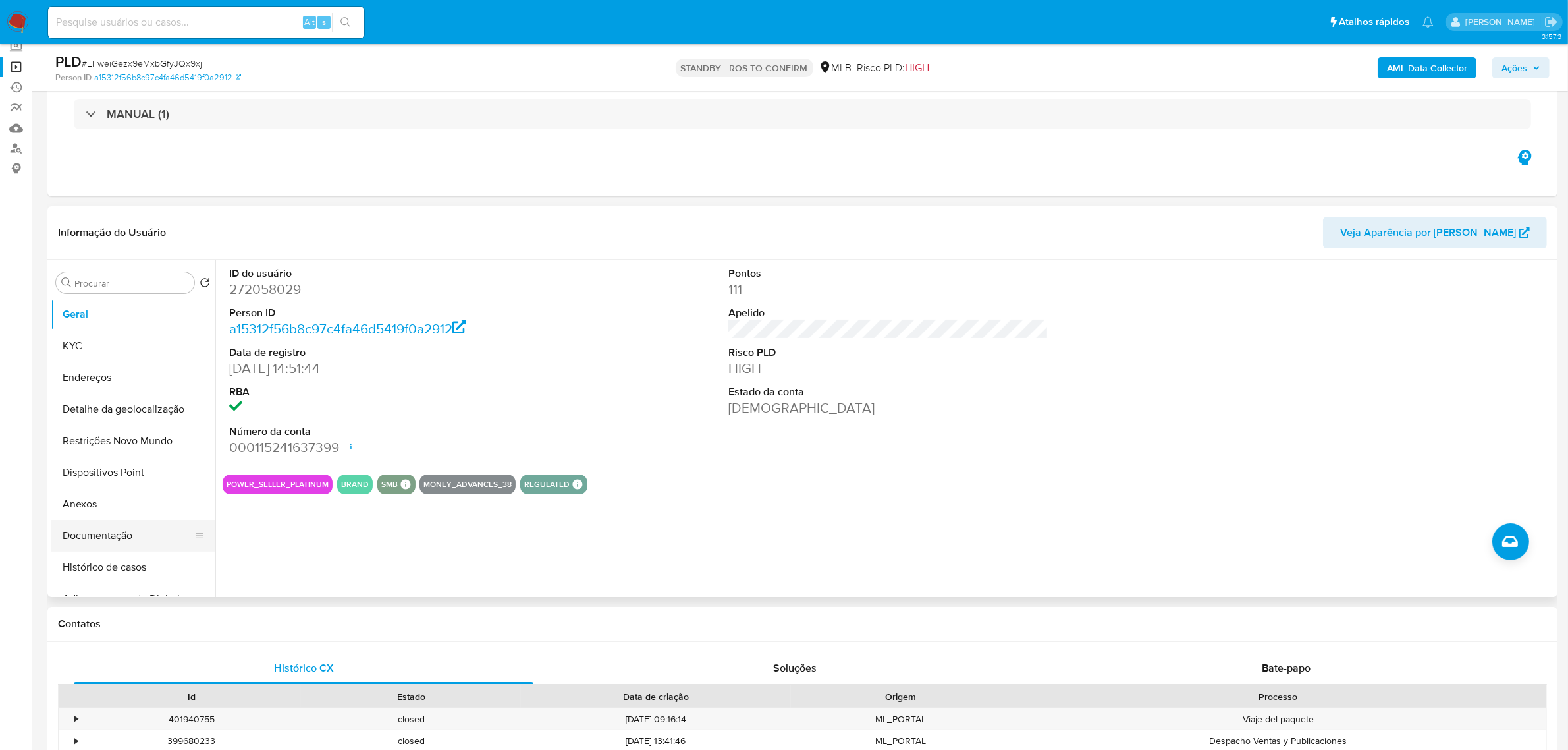
click at [124, 539] on button "Documentação" at bounding box center [128, 535] width 154 height 32
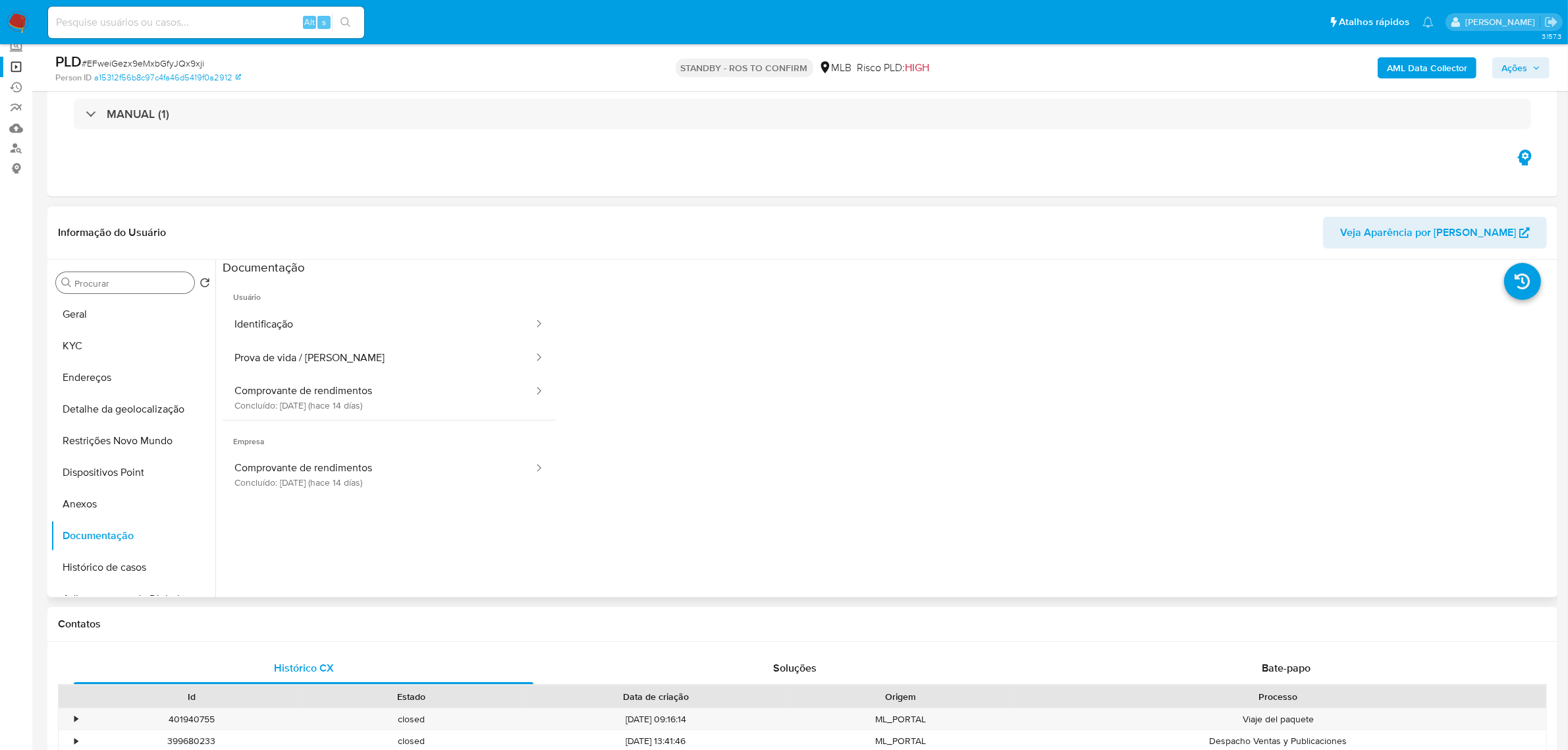
click at [142, 286] on input "Procurar" at bounding box center [131, 283] width 114 height 12
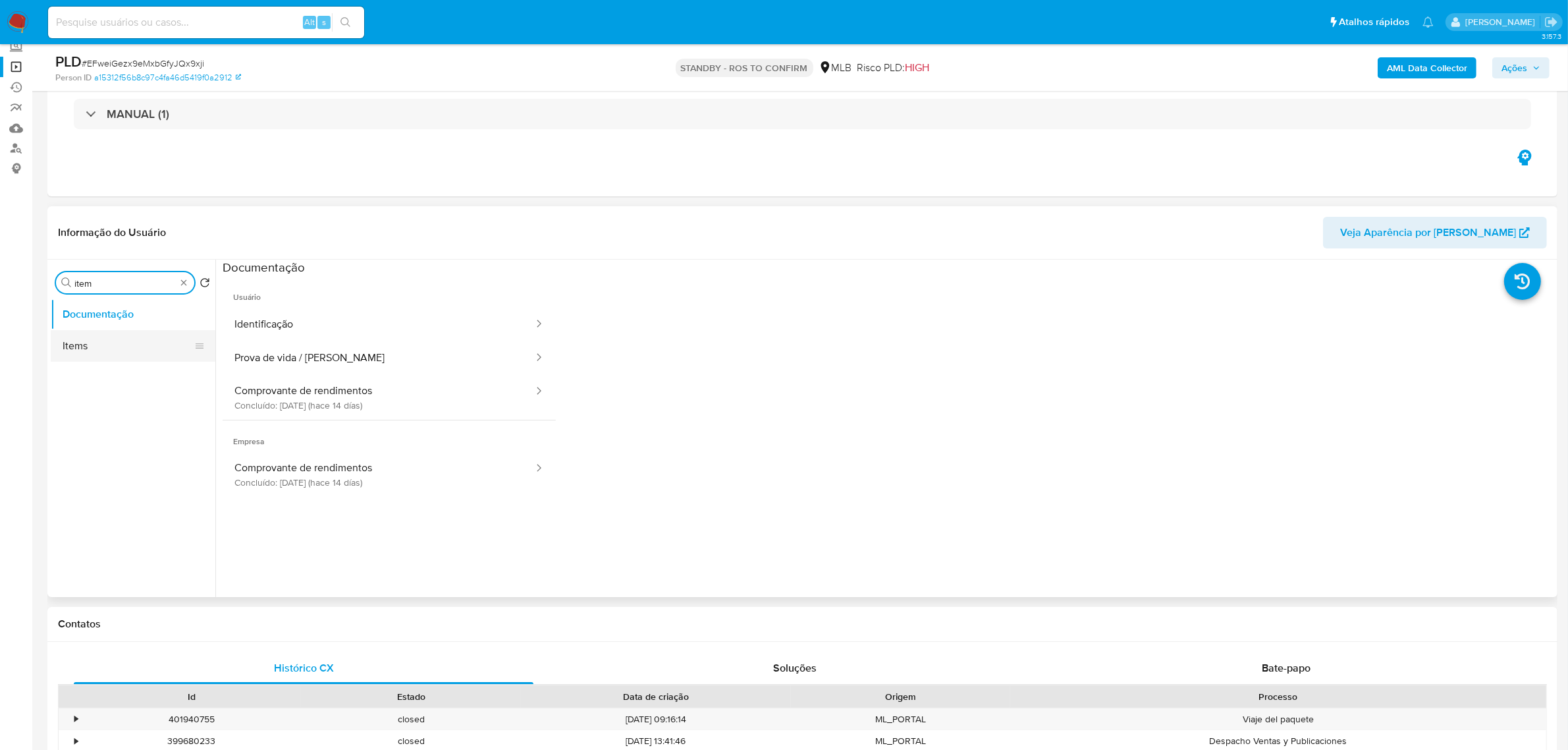
type input "item"
click at [107, 343] on button "Items" at bounding box center [128, 345] width 154 height 32
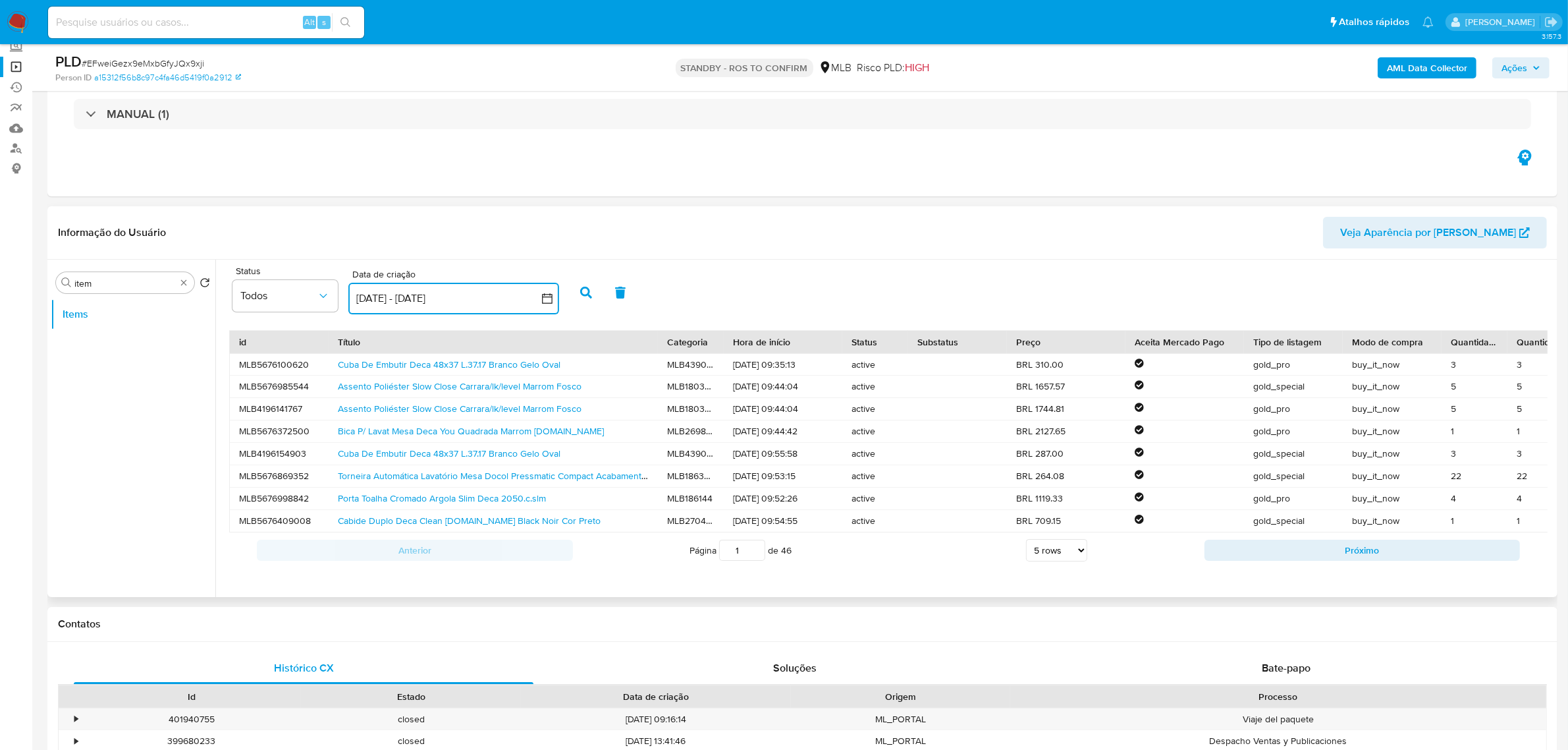
click at [542, 298] on icon "button" at bounding box center [548, 298] width 13 height 13
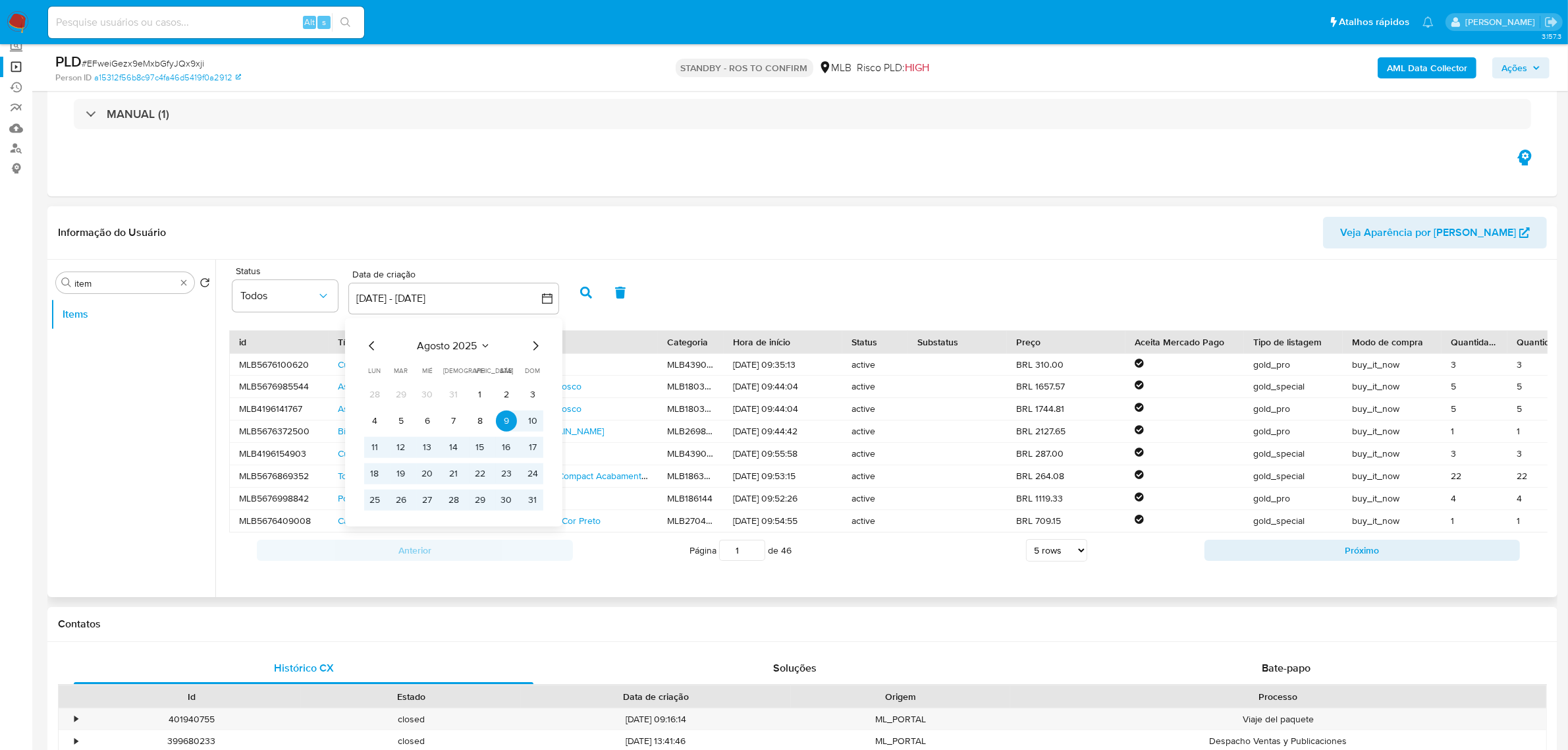
click at [373, 350] on icon "Mes anterior" at bounding box center [372, 345] width 15 height 16
click at [402, 392] on button "1" at bounding box center [401, 393] width 21 height 21
click at [453, 501] on button "31" at bounding box center [454, 499] width 21 height 21
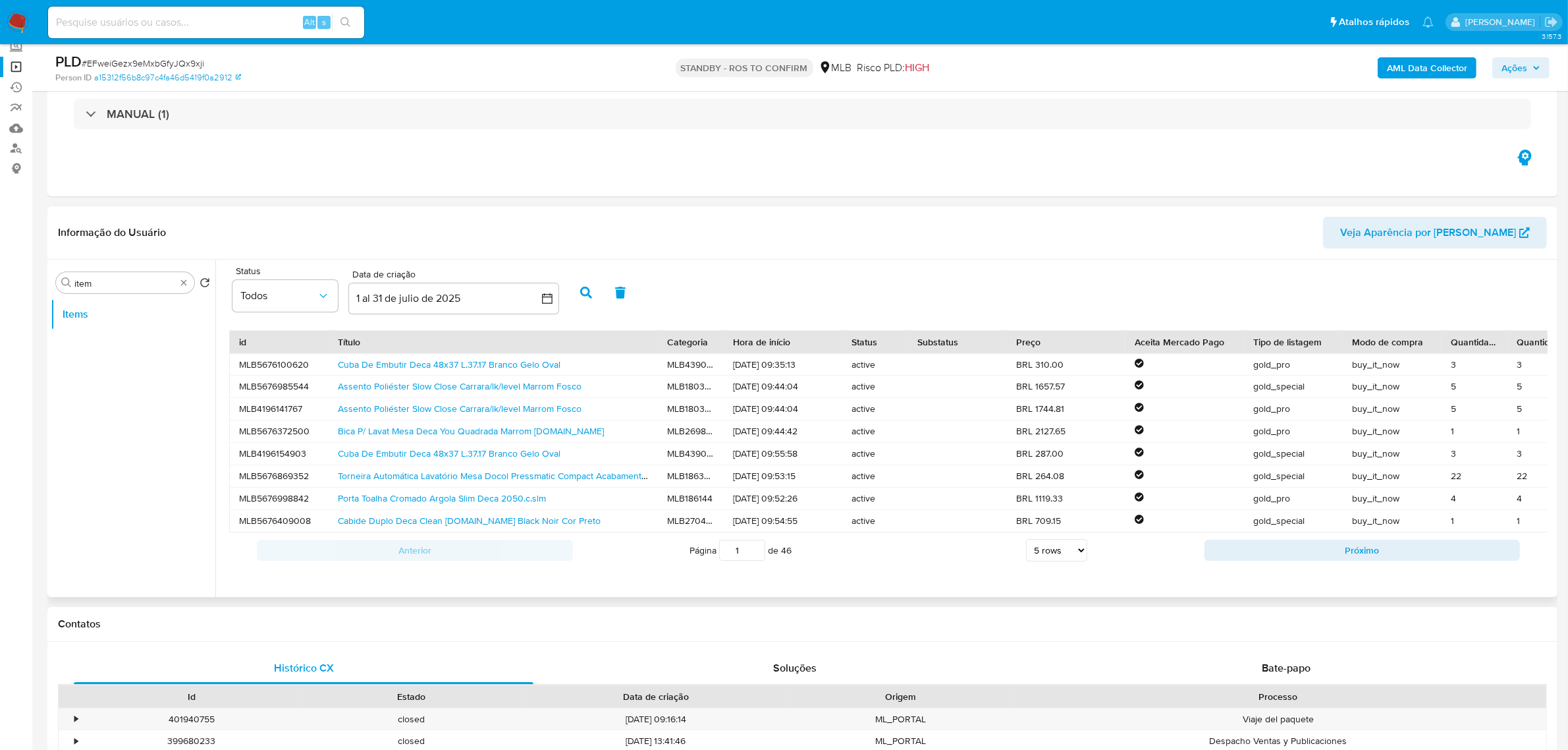
click at [584, 293] on icon "button" at bounding box center [586, 292] width 12 height 12
click at [874, 227] on header "Informação do Usuário Veja Aparência por [PERSON_NAME]" at bounding box center [803, 233] width 1489 height 32
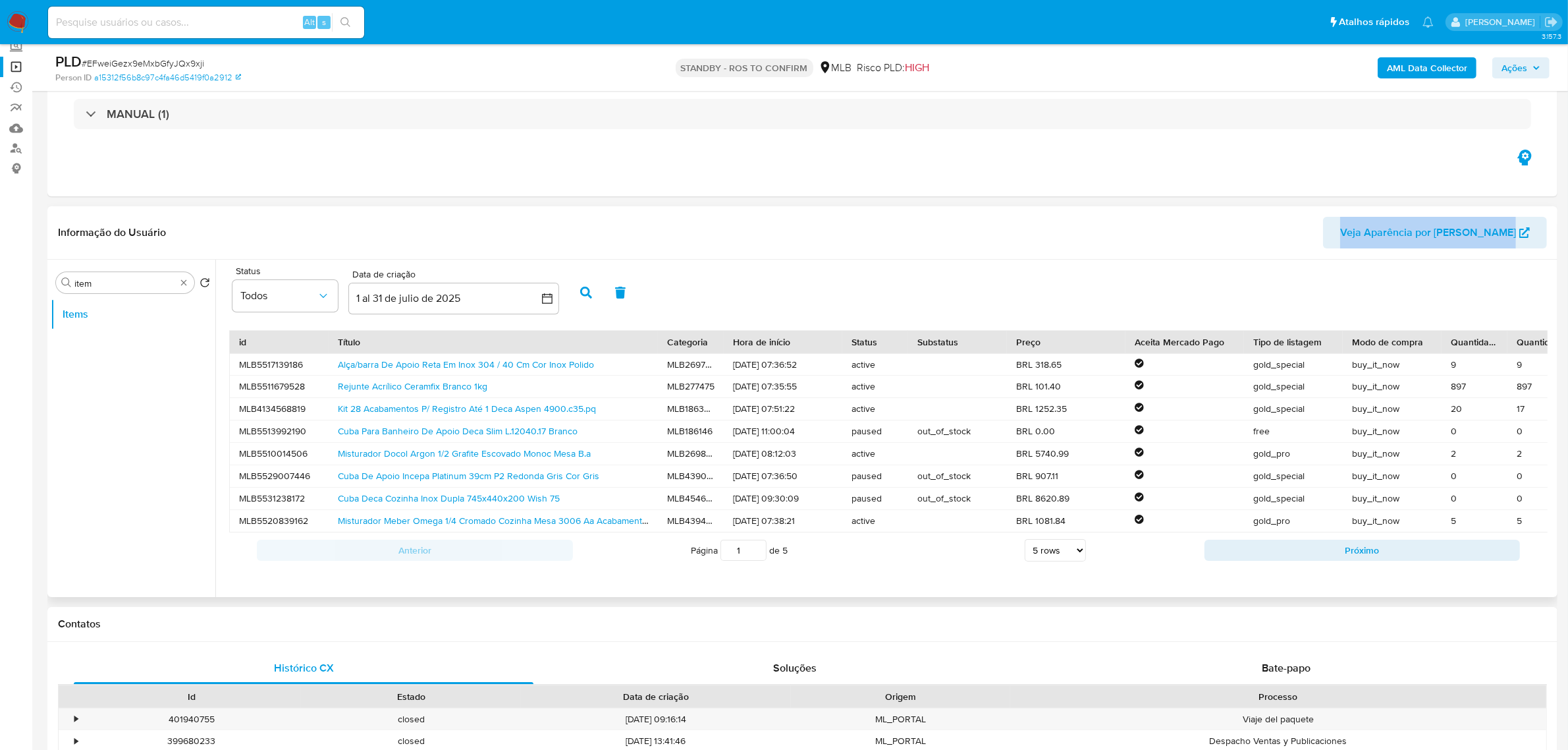
click at [874, 227] on header "Informação do Usuário Veja Aparência por [PERSON_NAME]" at bounding box center [803, 233] width 1489 height 32
click at [186, 292] on div "Procurar item" at bounding box center [125, 283] width 138 height 21
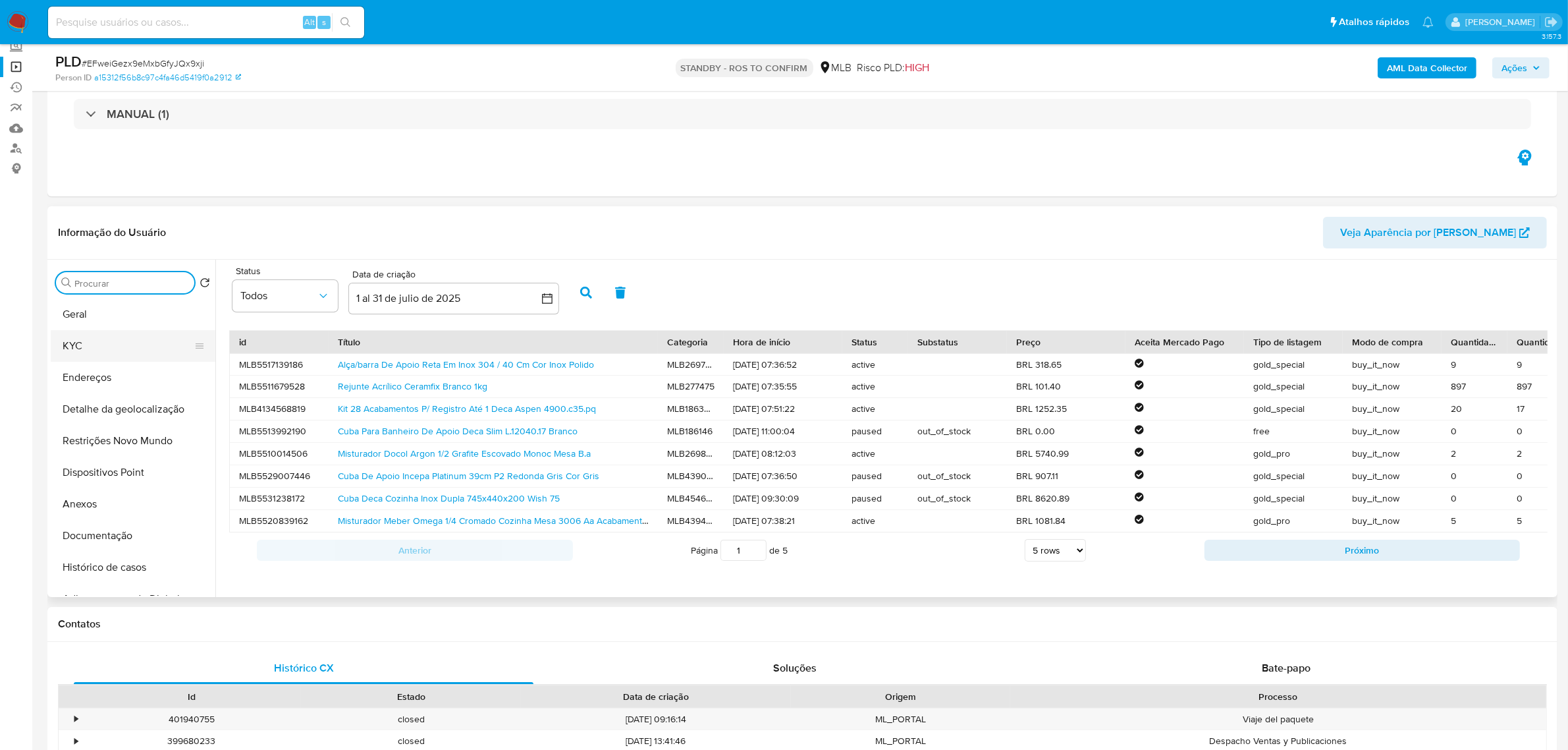
click at [106, 360] on button "KYC" at bounding box center [128, 345] width 154 height 32
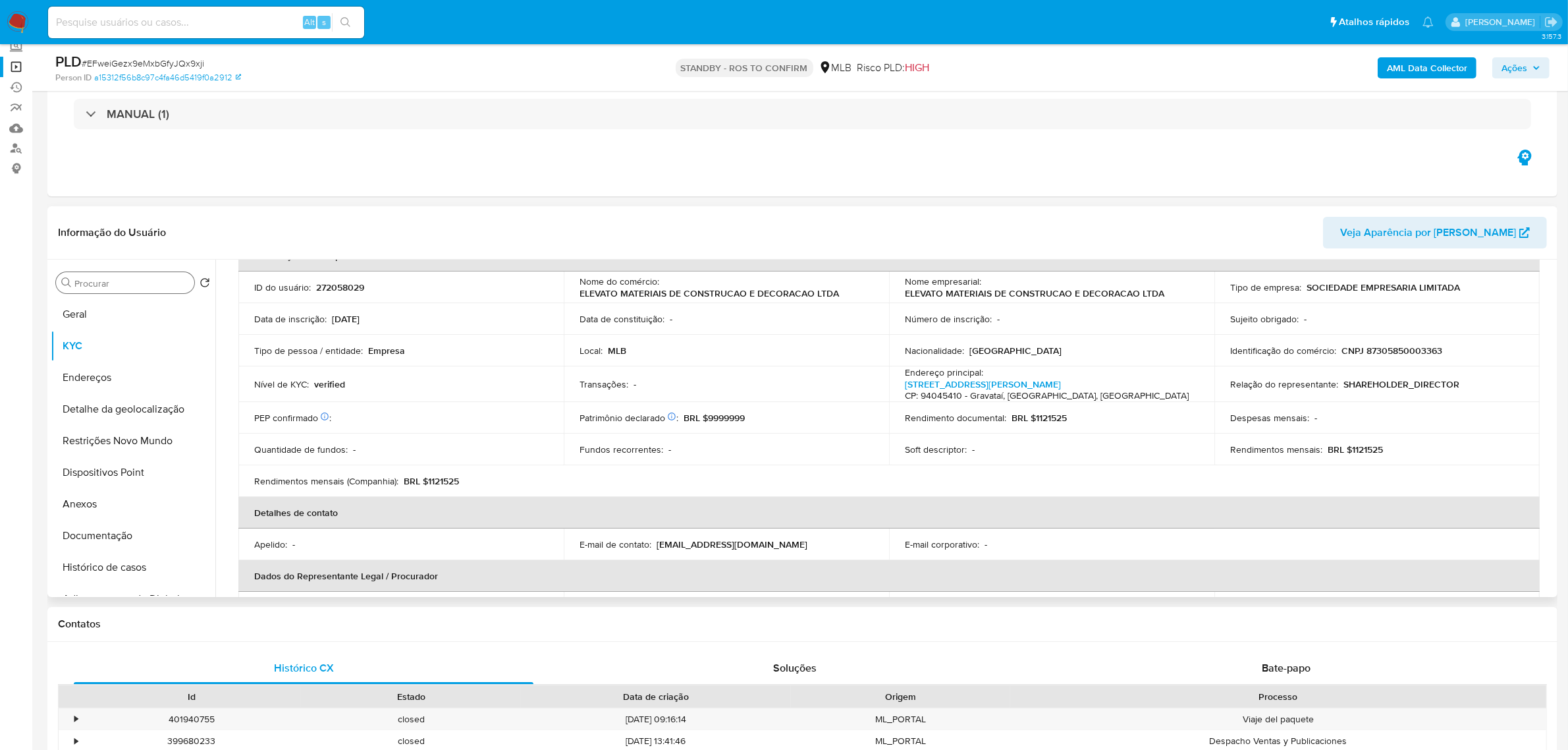
click at [383, 503] on div "Informações da empresa ID do usuário : 272058029 Nome do comércio : ELEVATO MAT…" at bounding box center [888, 748] width 1300 height 1016
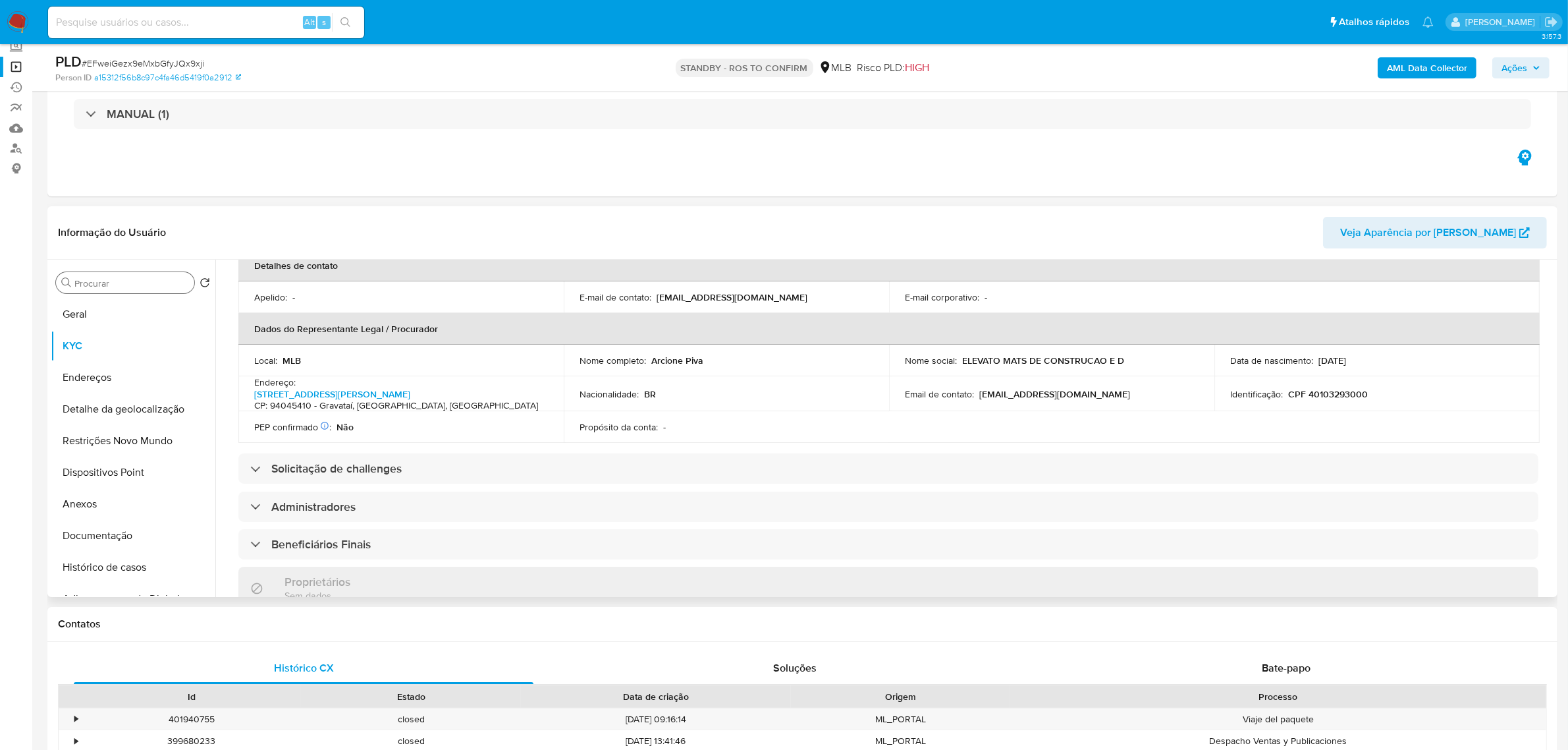
scroll to position [494, 0]
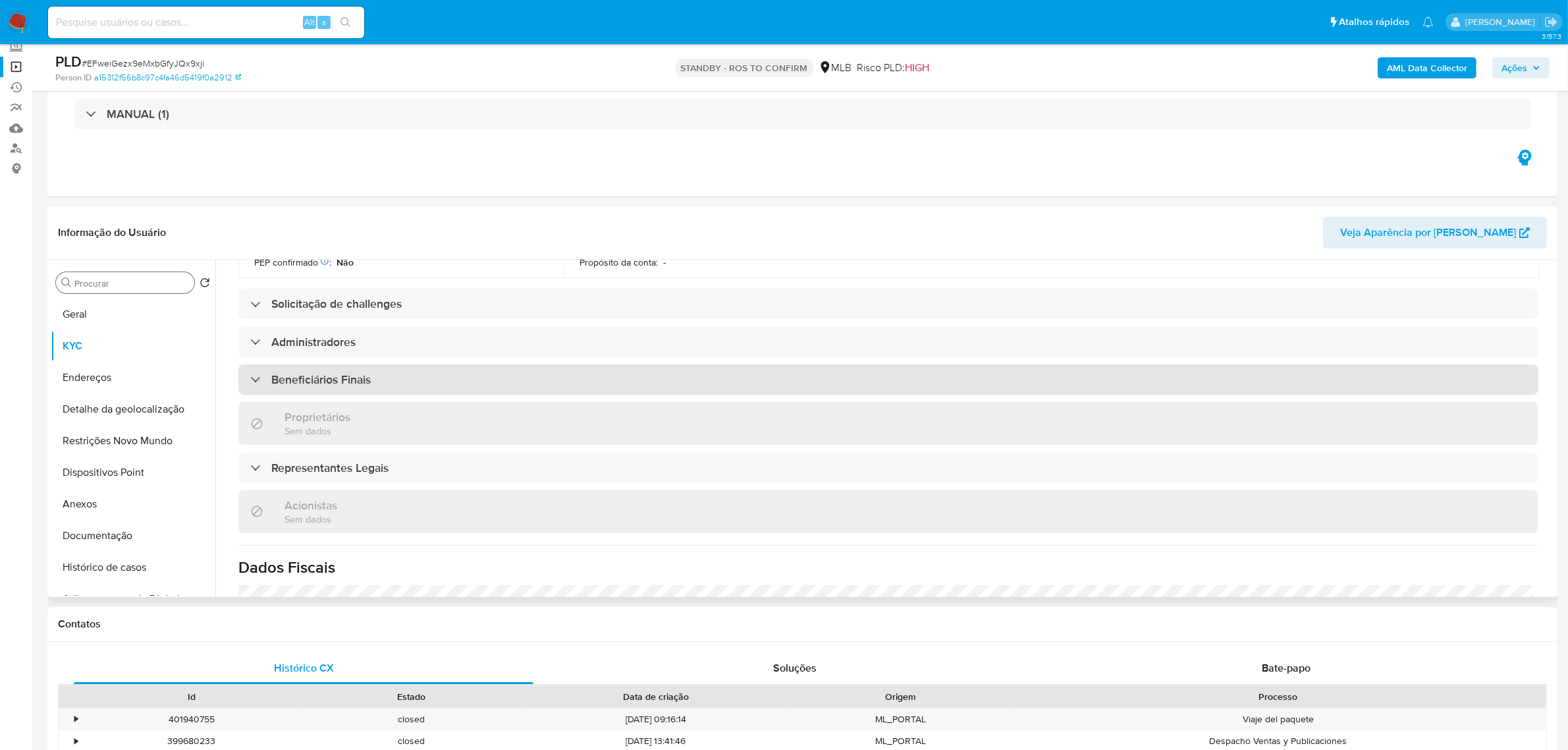
click at [400, 365] on div "Beneficiários Finais" at bounding box center [888, 379] width 1300 height 30
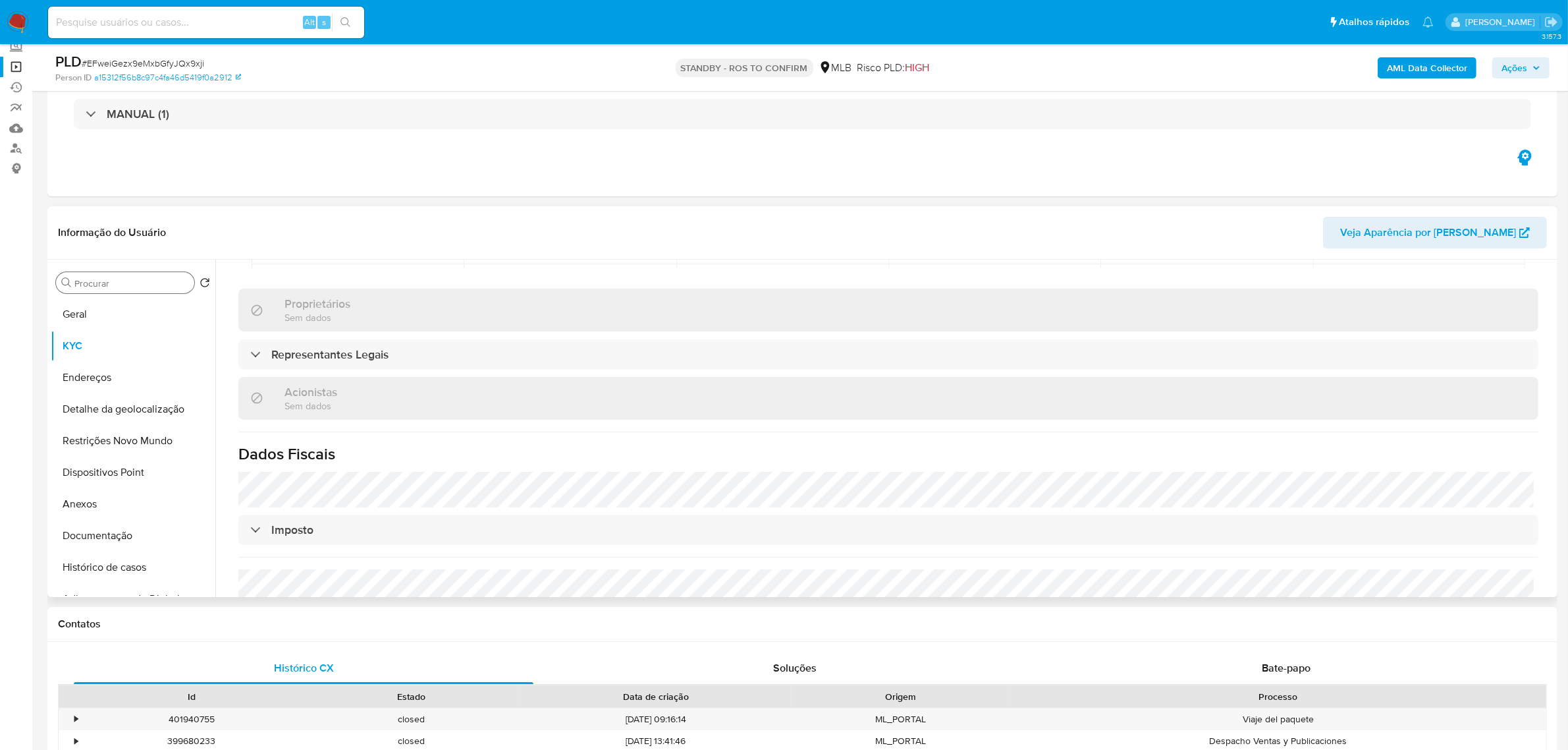
scroll to position [824, 0]
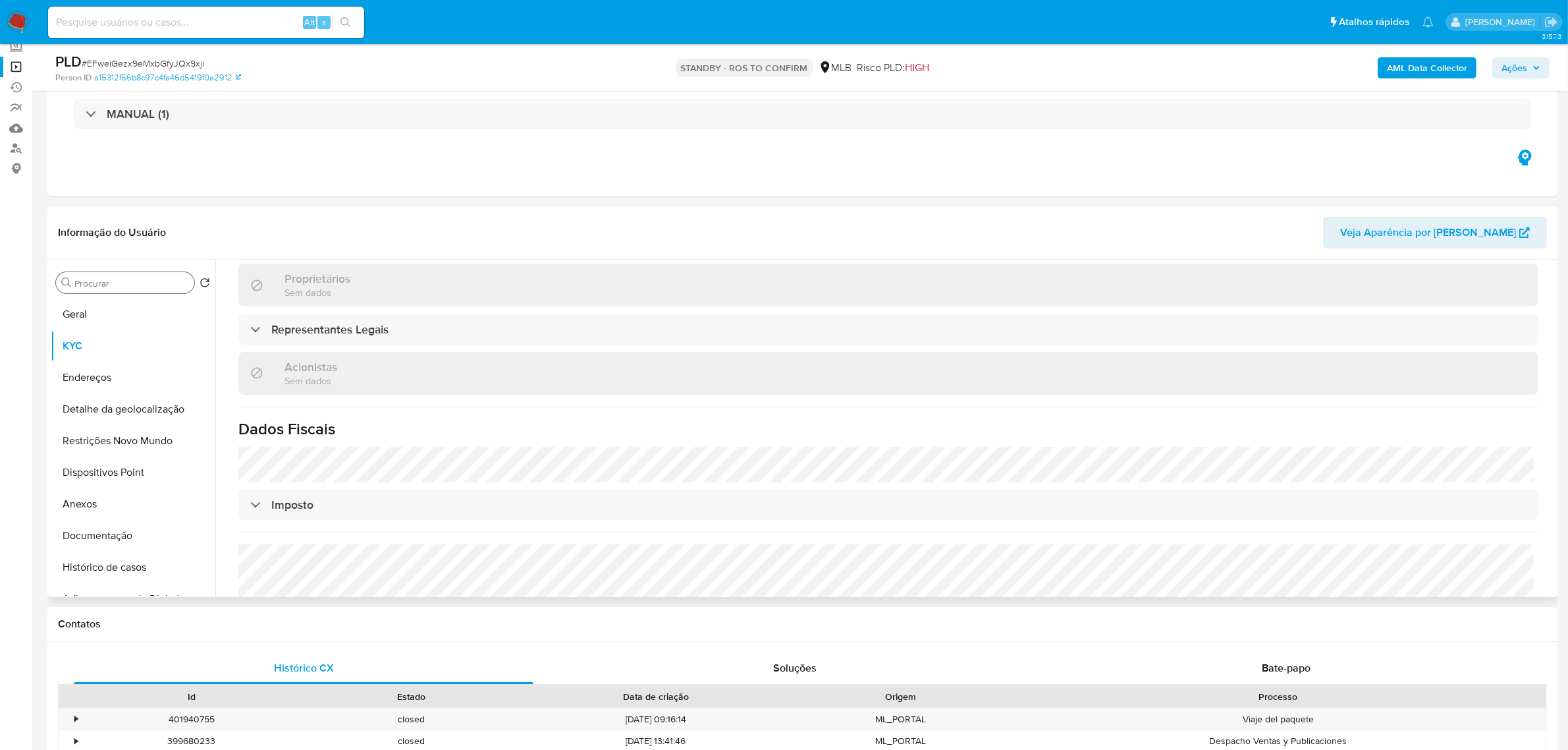
click at [451, 345] on div "Informações da empresa ID do usuário : 272058029 Nome do comércio : ELEVATO MAT…" at bounding box center [888, 102] width 1300 height 1207
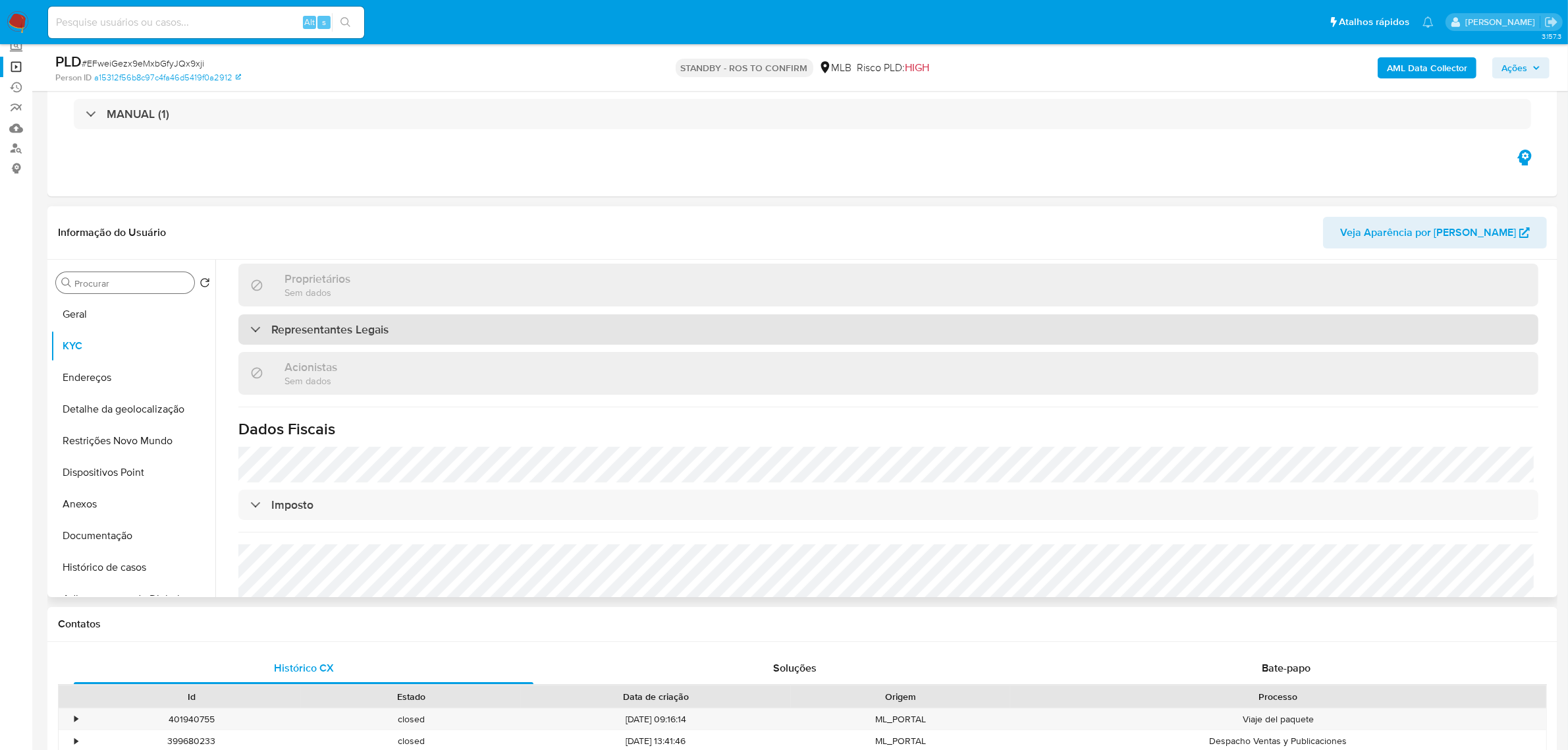
click at [455, 323] on div "Representantes Legais" at bounding box center [888, 329] width 1300 height 30
